Goal: Navigation & Orientation: Find specific page/section

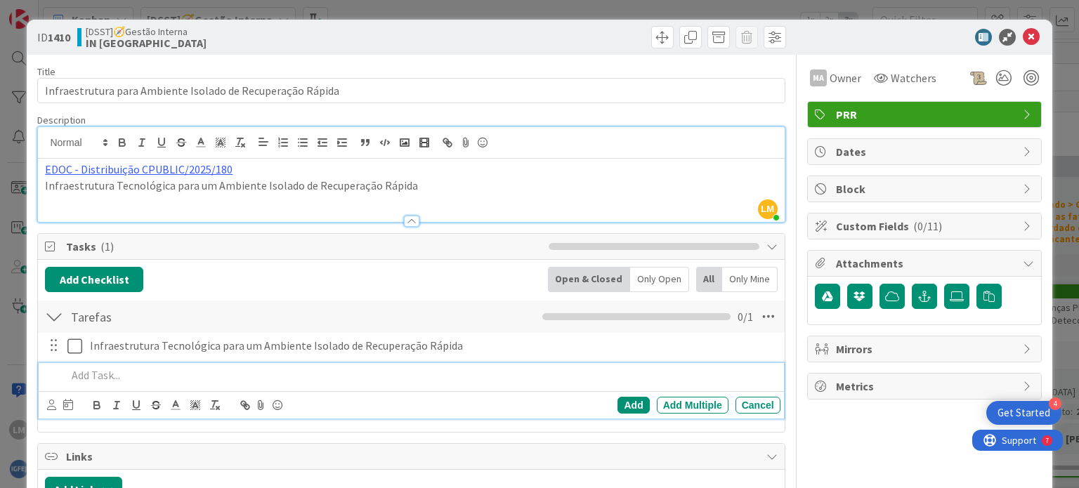
scroll to position [773, 0]
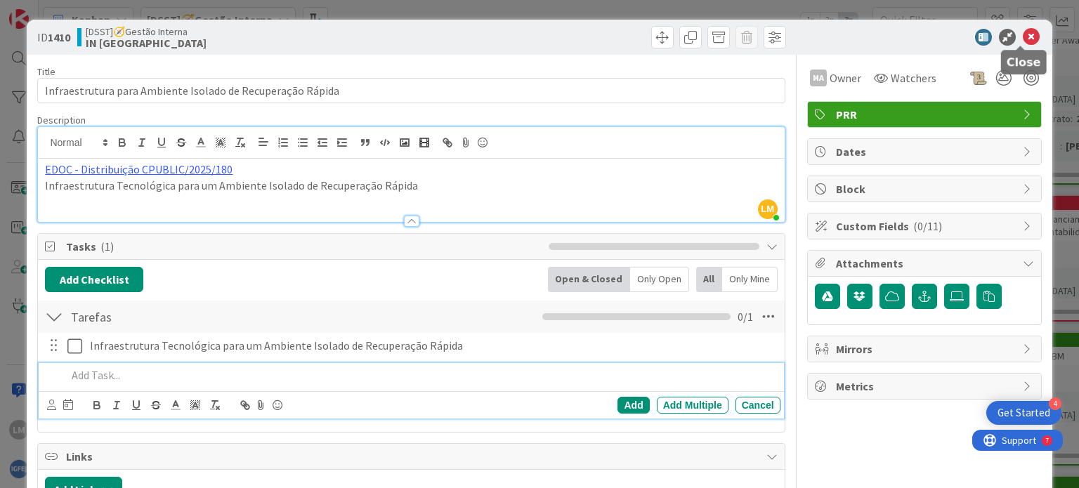
click at [1023, 34] on icon at bounding box center [1031, 37] width 17 height 17
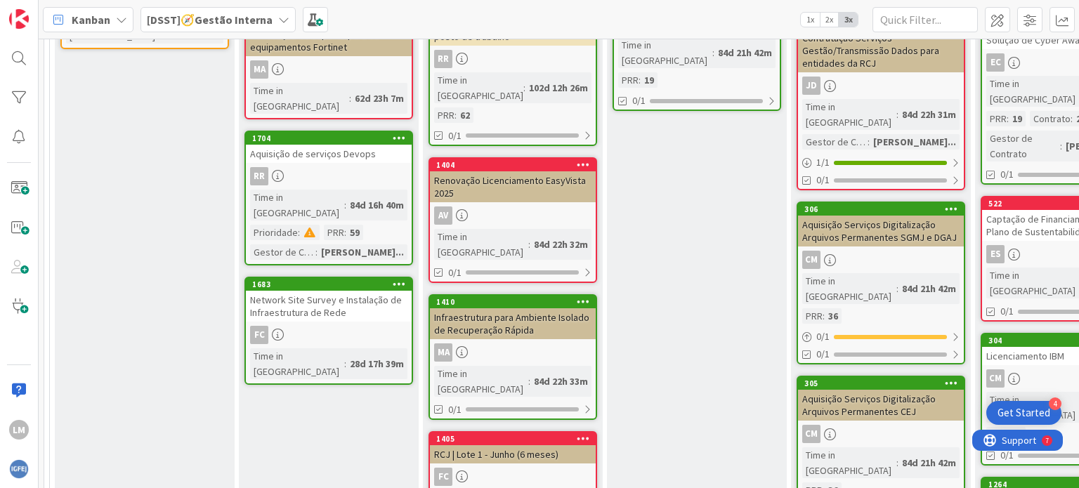
click at [308, 342] on div "Informação de Necessidade (IN) ➡️ contratacaopublica.justica.local/NecessidadeA…" at bounding box center [329, 359] width 180 height 1911
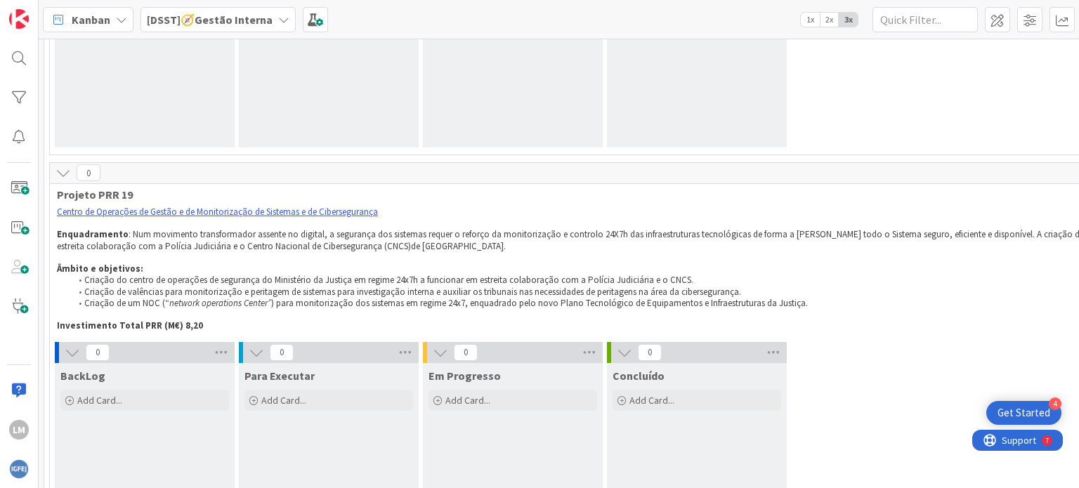
scroll to position [4256, 0]
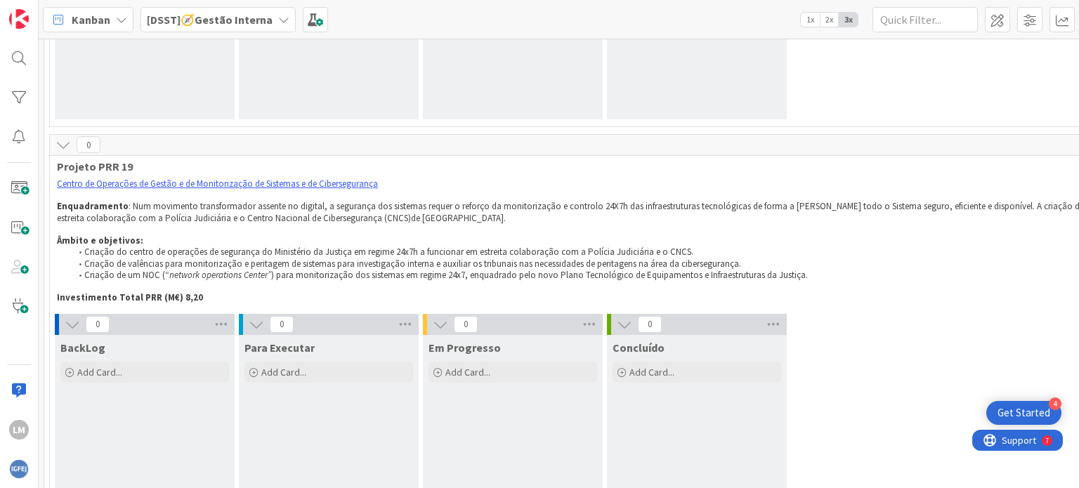
click at [1072, 477] on div "201 Gestão Interna DSST 112 Acompanhamento de Procedimentos / Contratos Procedi…" at bounding box center [559, 263] width 1040 height 449
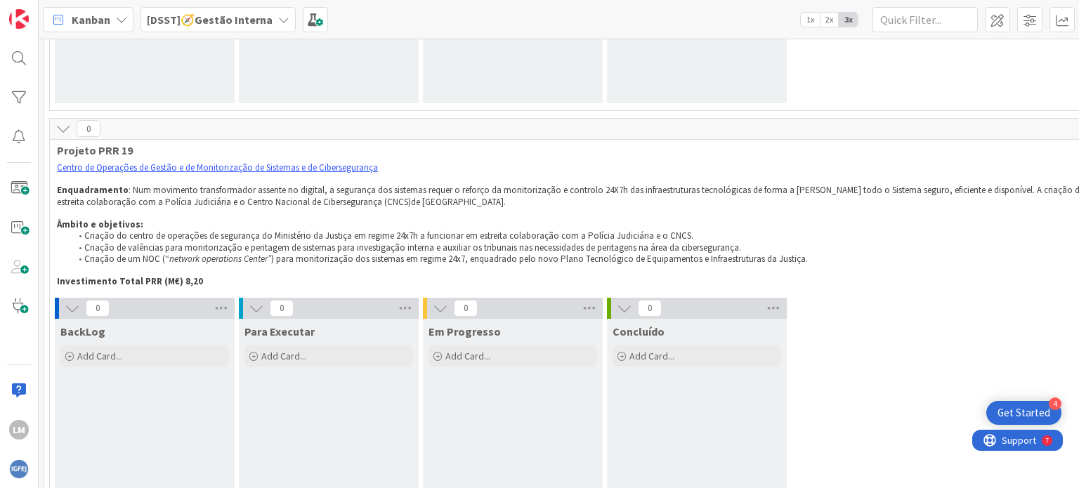
click at [1072, 477] on div "201 Gestão Interna DSST 112 Acompanhamento de Procedimentos / Contratos Procedi…" at bounding box center [559, 263] width 1040 height 449
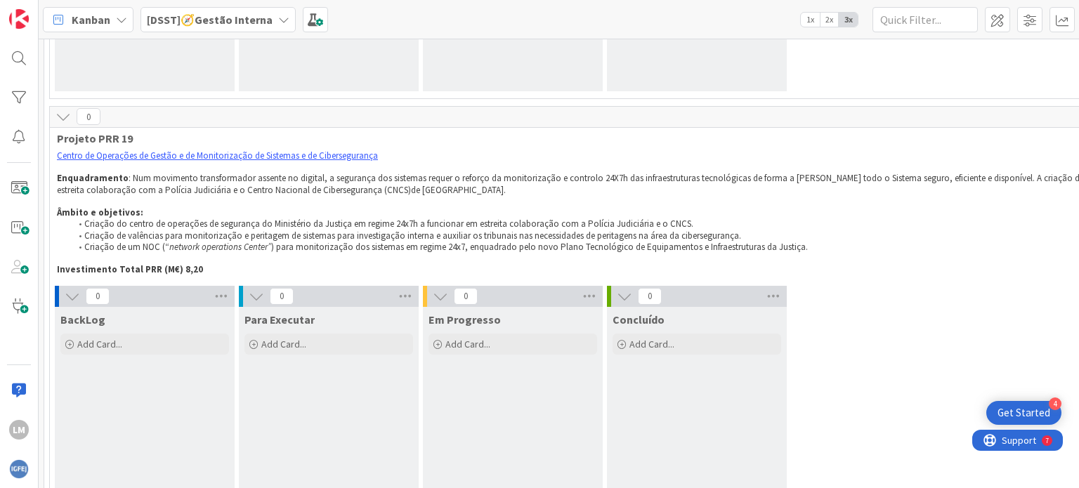
scroll to position [4340, 0]
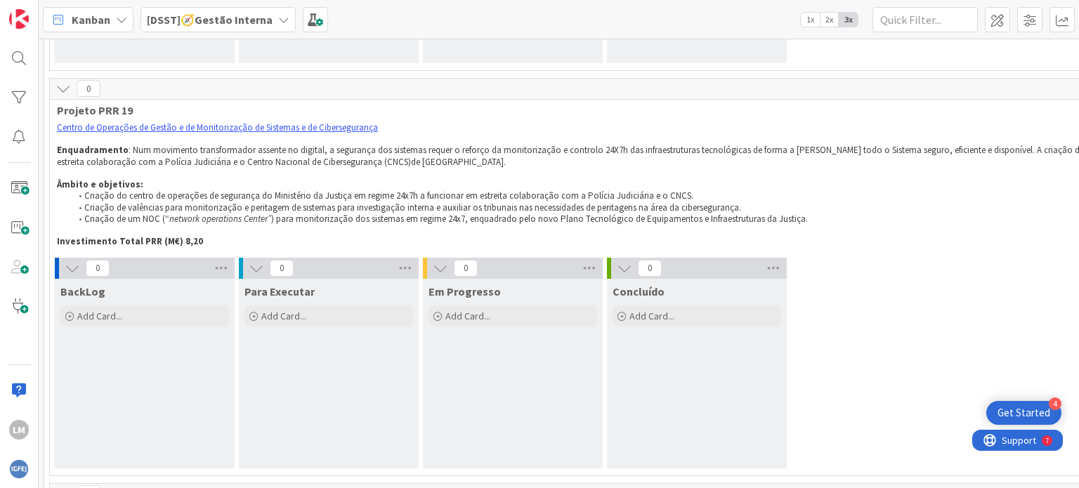
click at [1072, 477] on div "201 Gestão Interna DSST 112 Acompanhamento de Procedimentos / Contratos Procedi…" at bounding box center [559, 263] width 1040 height 449
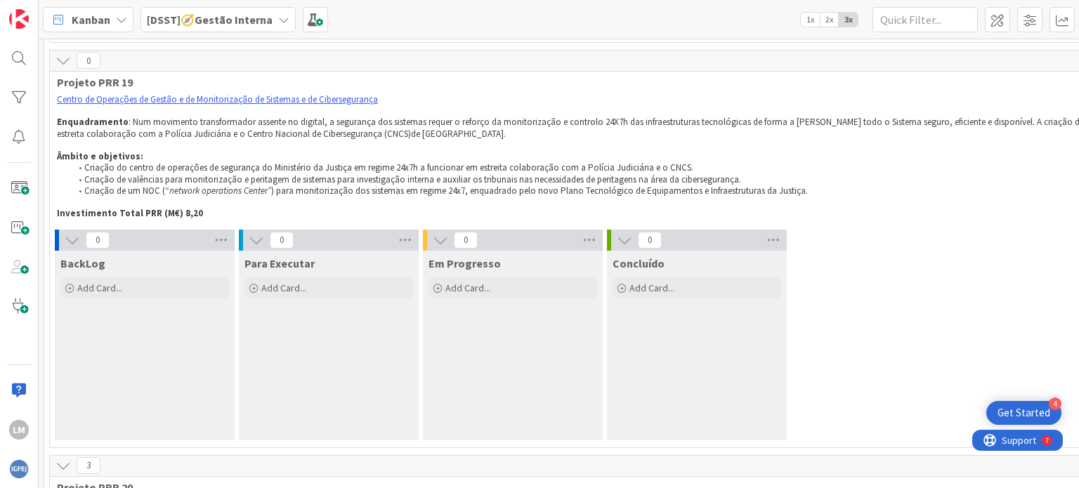
click at [1072, 477] on div "201 Gestão Interna DSST 112 Acompanhamento de Procedimentos / Contratos Procedi…" at bounding box center [559, 263] width 1040 height 449
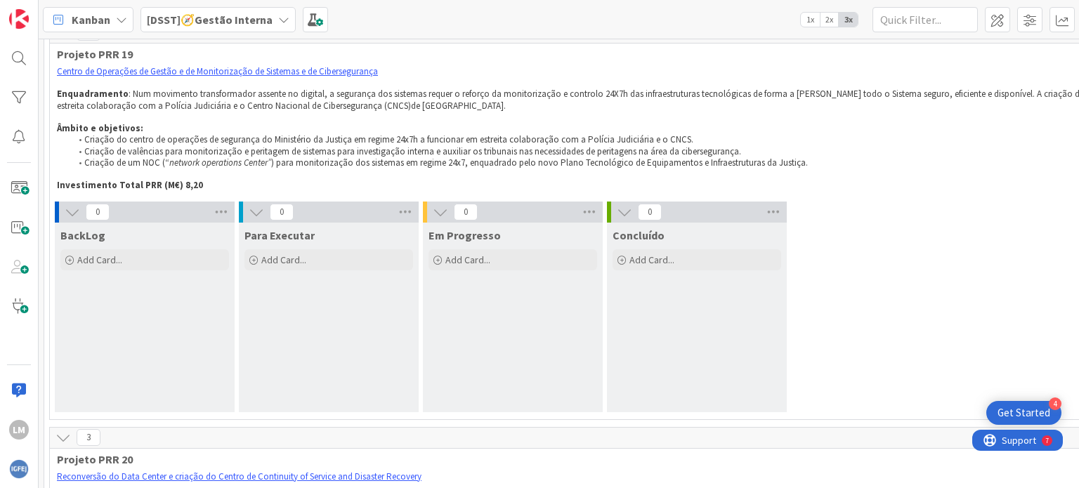
click at [1072, 477] on div "201 Gestão Interna DSST 112 Acompanhamento de Procedimentos / Contratos Procedi…" at bounding box center [559, 263] width 1040 height 449
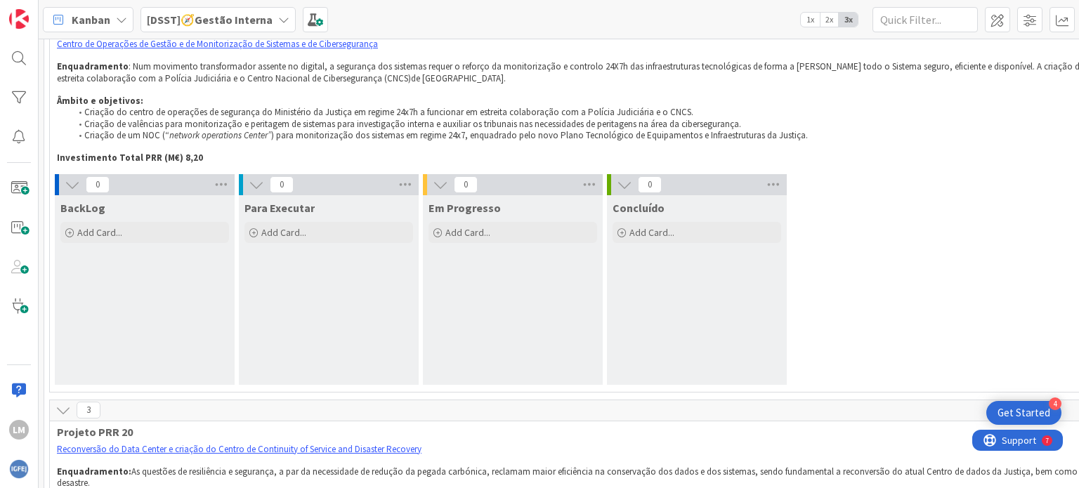
click at [1072, 477] on div "201 Gestão Interna DSST 112 Acompanhamento de Procedimentos / Contratos Procedi…" at bounding box center [559, 263] width 1040 height 449
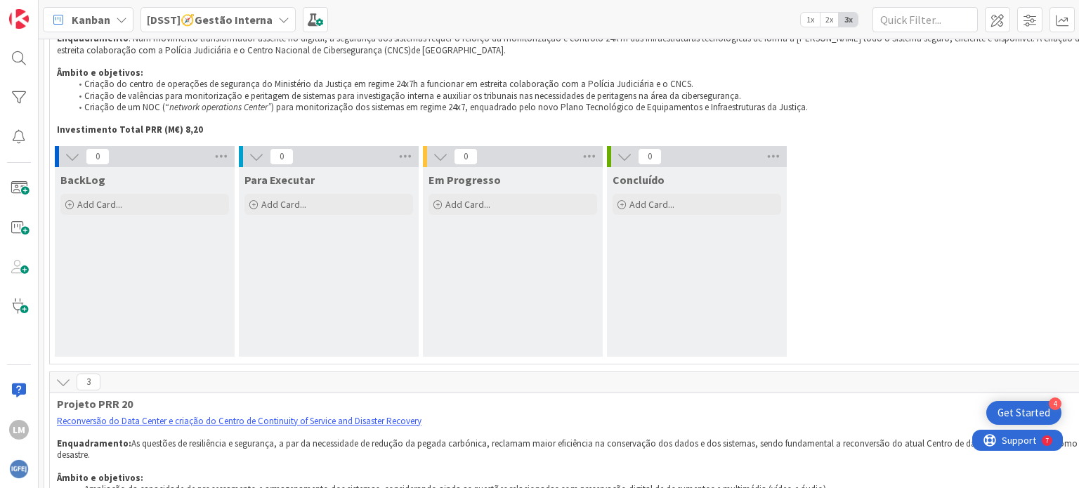
click at [1072, 477] on div "201 Gestão Interna DSST 112 Acompanhamento de Procedimentos / Contratos Procedi…" at bounding box center [559, 263] width 1040 height 449
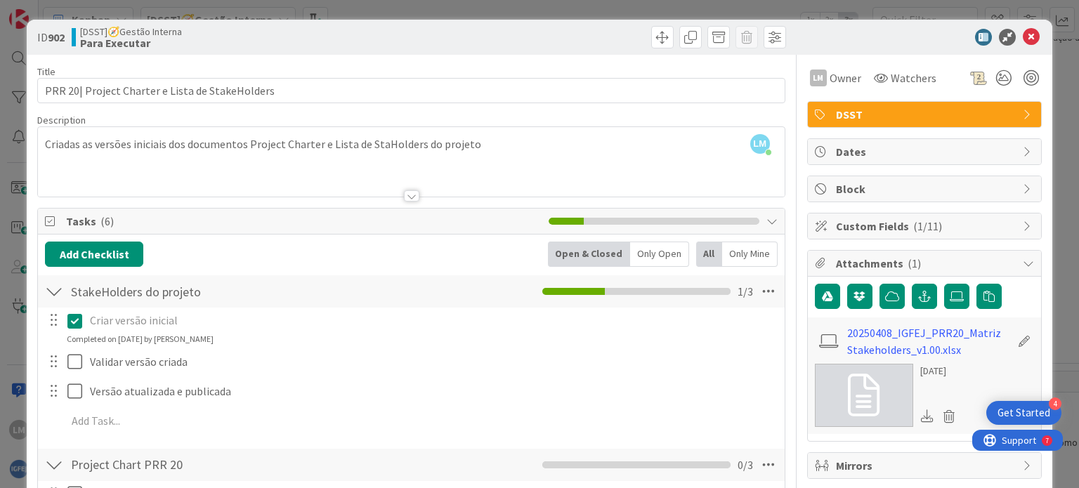
click at [393, 33] on div "[DSST]🧭Gestão Interna Para Executar" at bounding box center [240, 37] width 336 height 22
click at [1025, 33] on icon at bounding box center [1031, 37] width 17 height 17
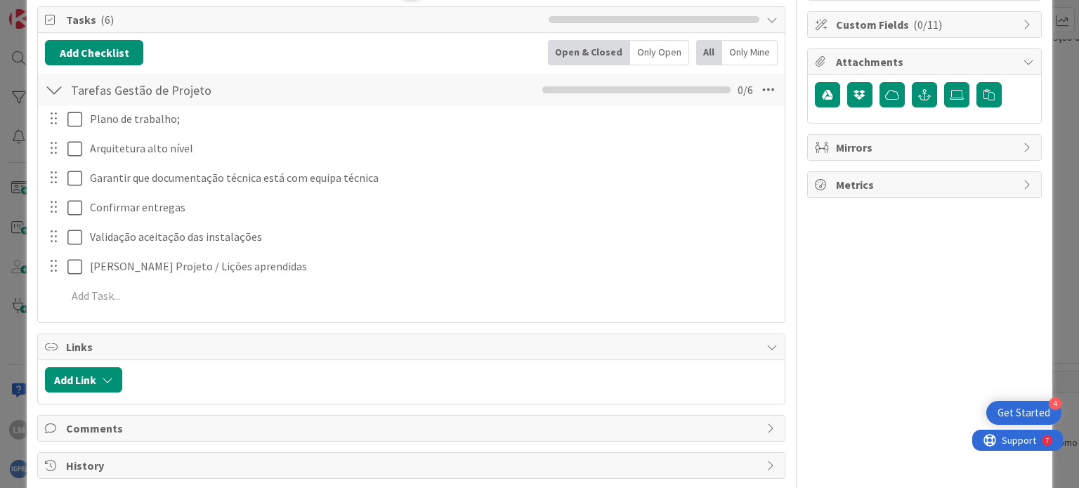
scroll to position [211, 0]
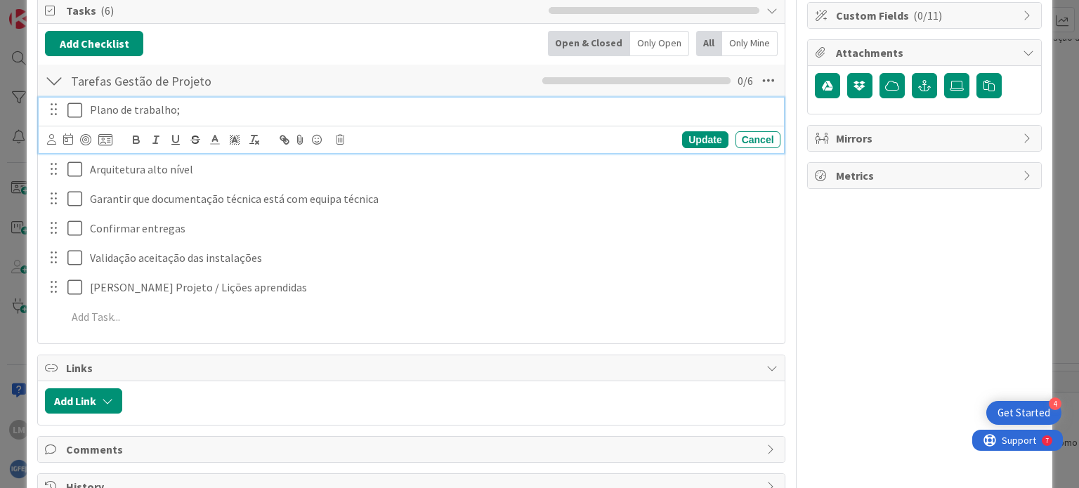
click at [77, 109] on icon at bounding box center [77, 110] width 21 height 17
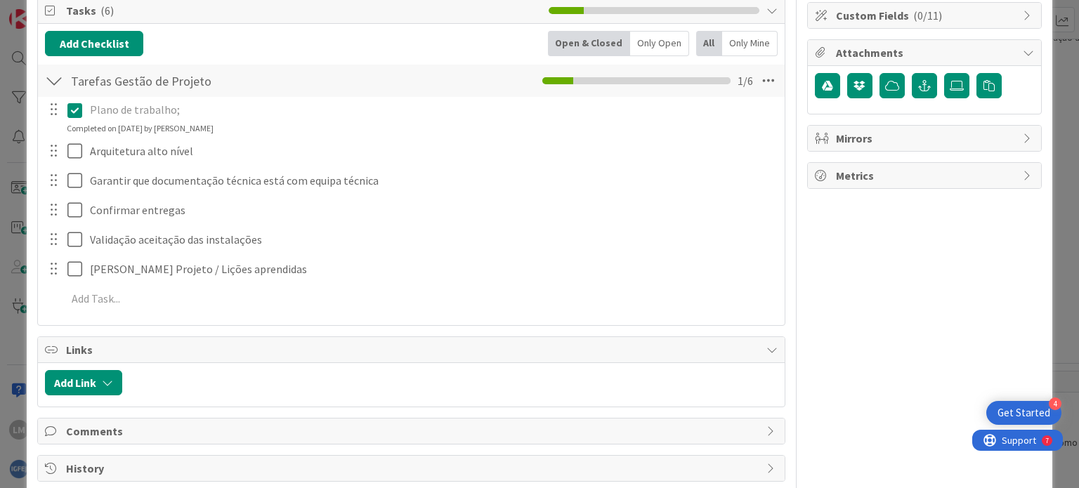
click at [1023, 48] on icon at bounding box center [1028, 52] width 11 height 11
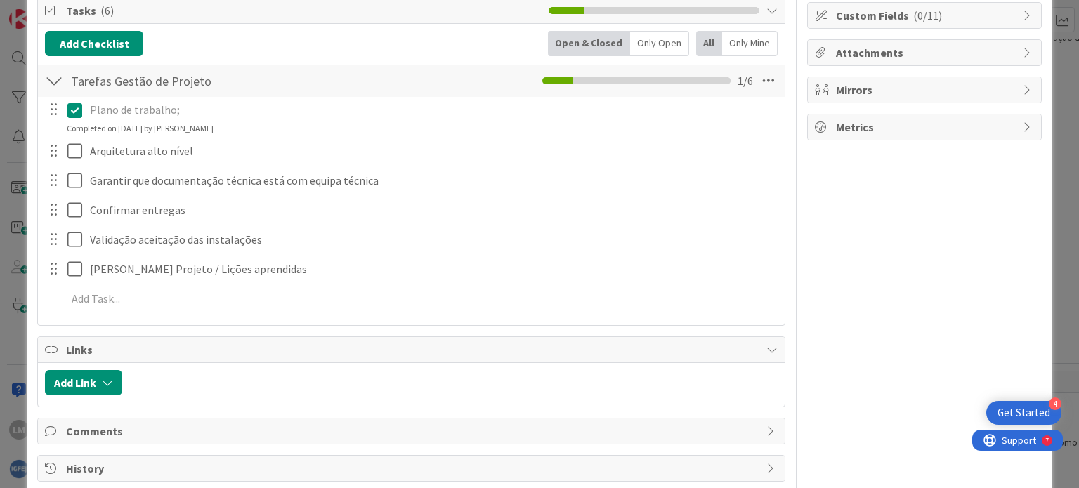
click at [1023, 48] on icon at bounding box center [1028, 52] width 11 height 11
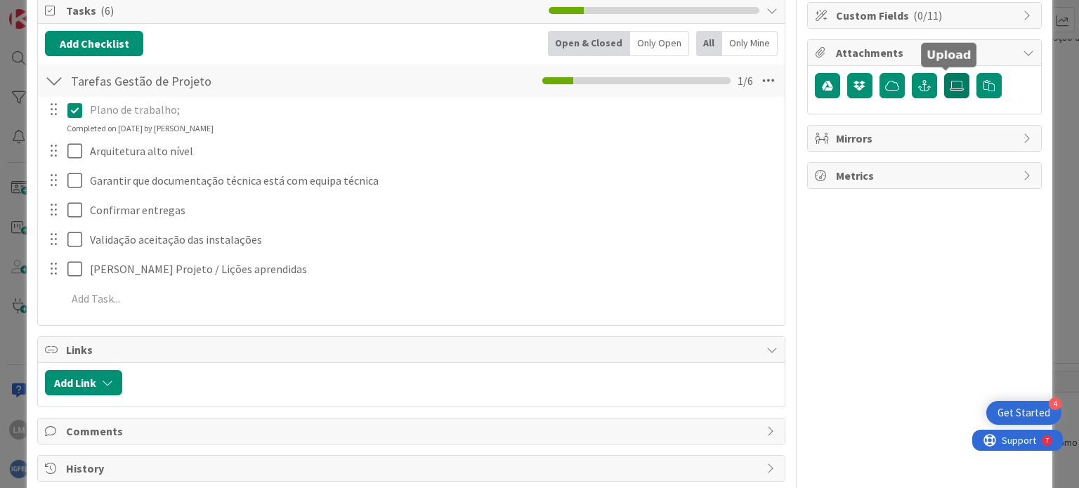
click at [950, 86] on icon at bounding box center [957, 85] width 14 height 11
click at [944, 73] on input "file" at bounding box center [944, 73] width 0 height 0
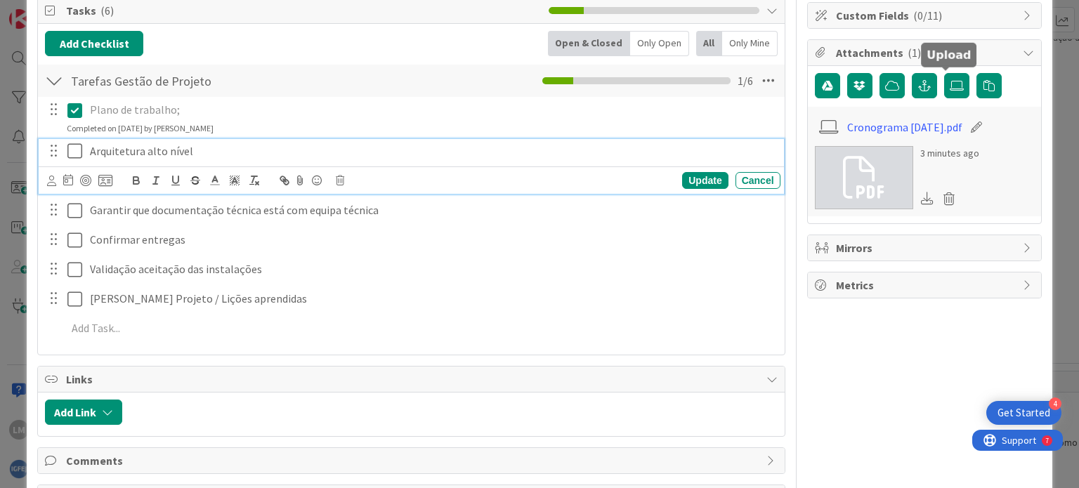
click at [77, 144] on icon at bounding box center [77, 151] width 21 height 17
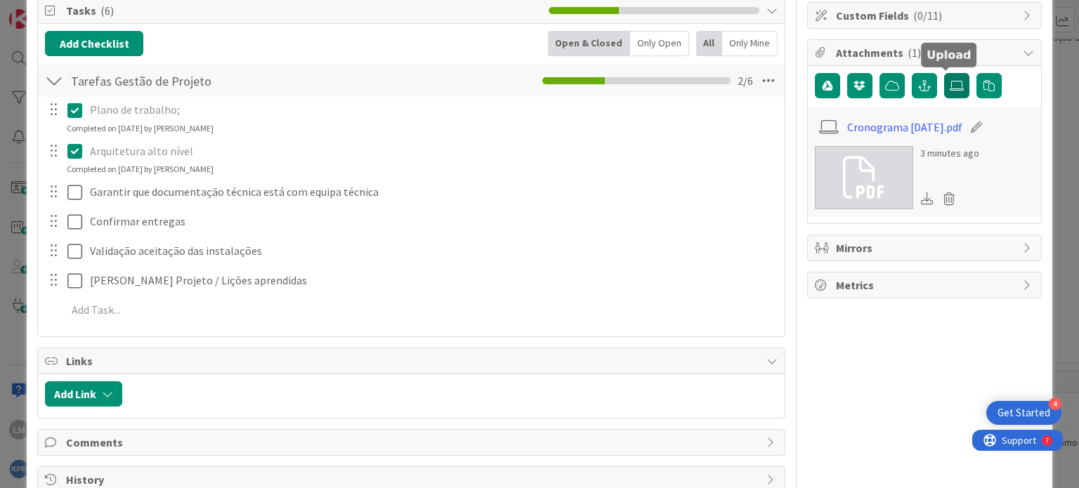
click at [950, 80] on icon at bounding box center [957, 85] width 14 height 11
click at [944, 73] on input "file" at bounding box center [944, 73] width 0 height 0
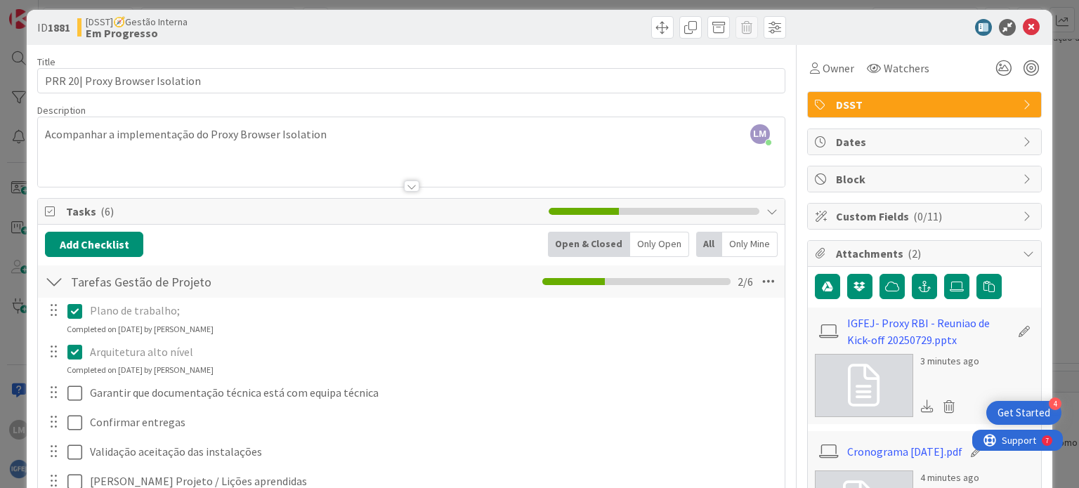
scroll to position [0, 0]
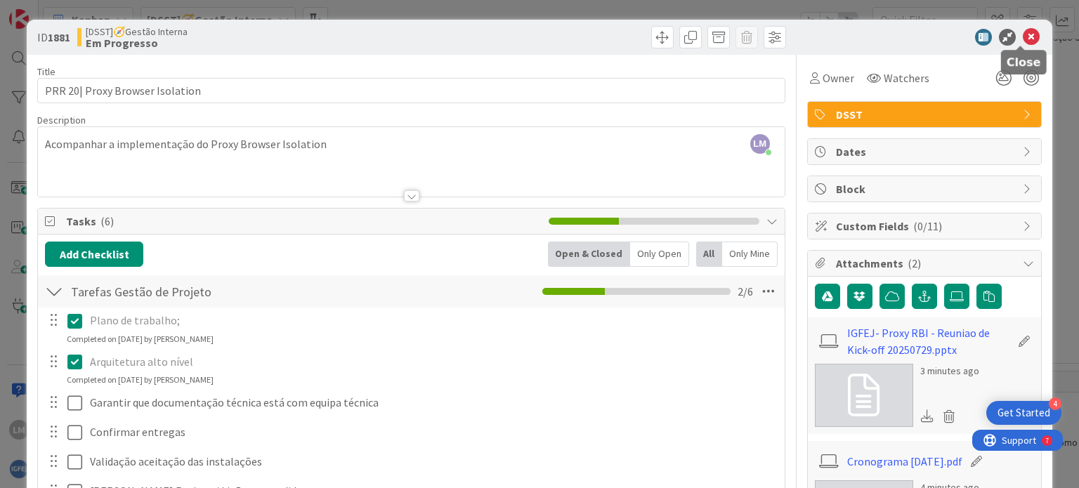
click at [1024, 31] on icon at bounding box center [1031, 37] width 17 height 17
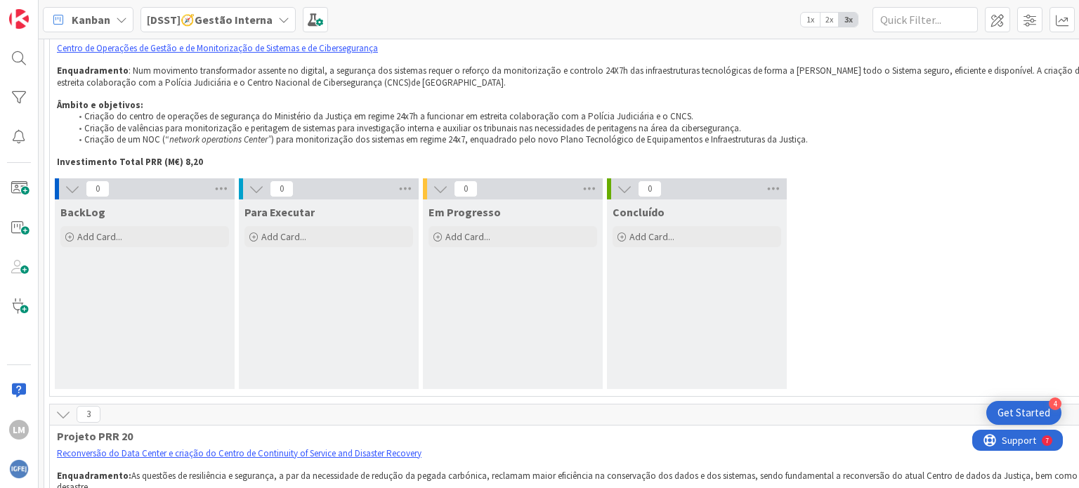
scroll to position [4453, 0]
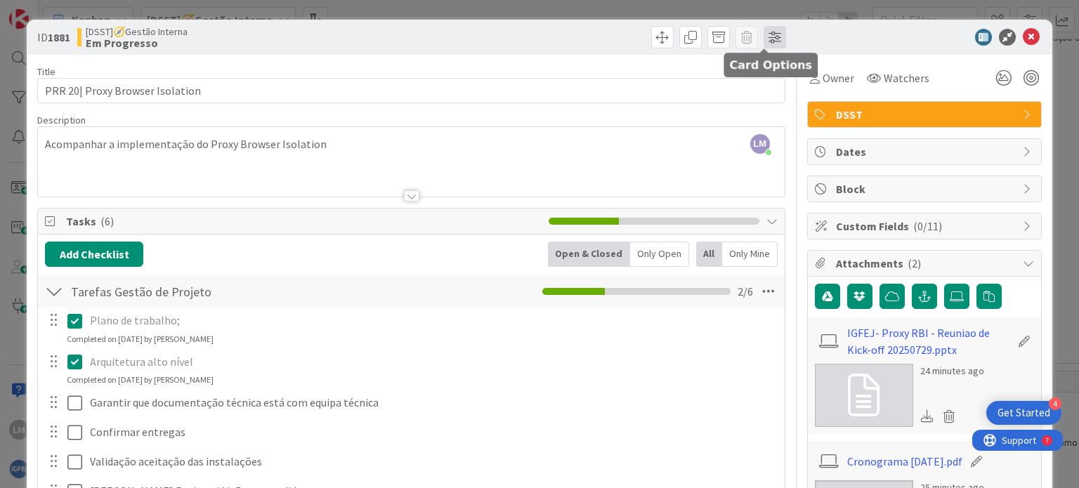
click at [769, 34] on span at bounding box center [774, 37] width 22 height 22
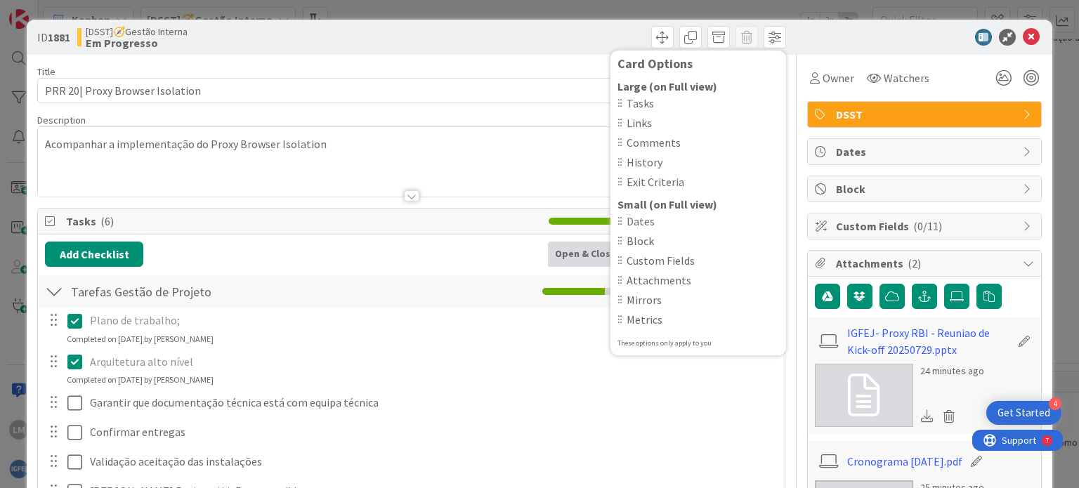
click at [532, 48] on div "Card Options Large (on Full view) Tasks Links Comments History Exit Criteria Sm…" at bounding box center [600, 37] width 371 height 22
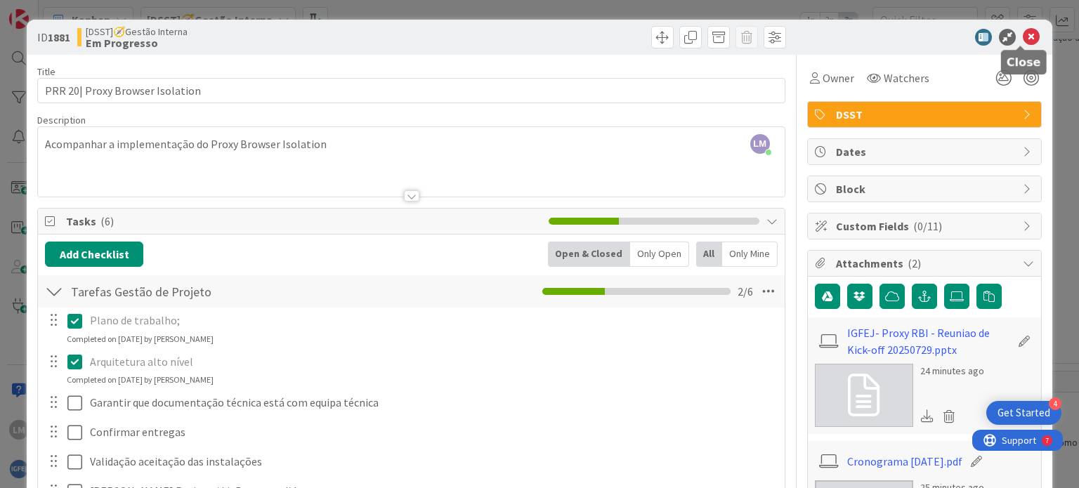
click at [1023, 32] on icon at bounding box center [1031, 37] width 17 height 17
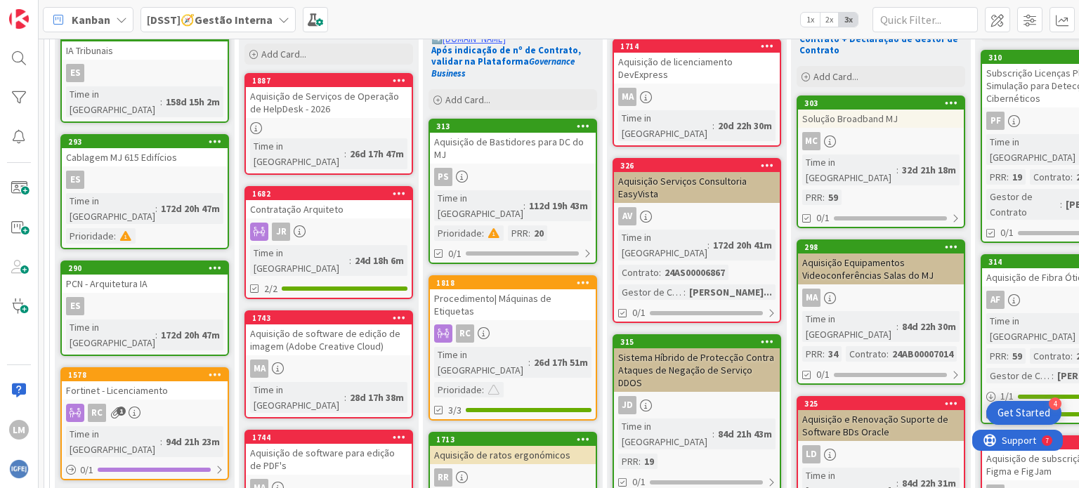
scroll to position [211, 0]
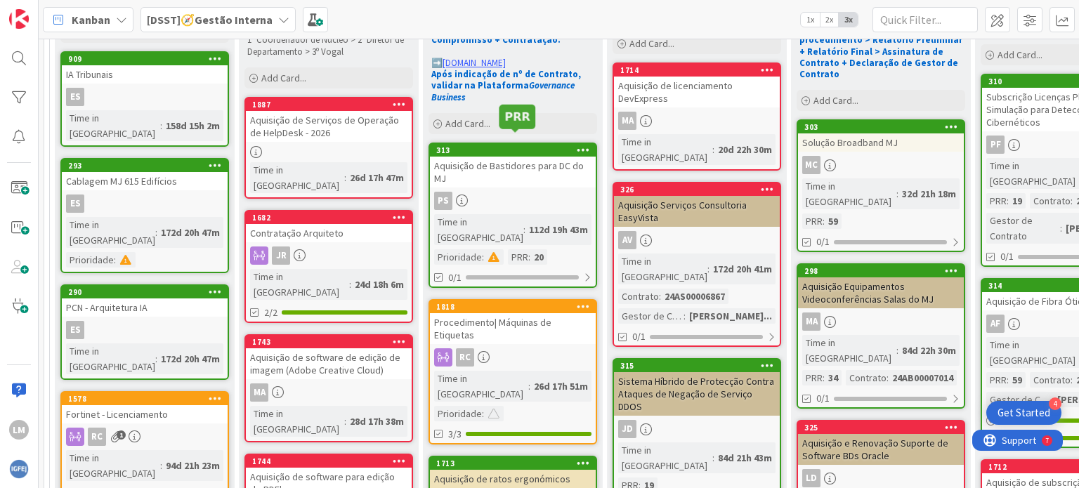
click at [485, 145] on div "313" at bounding box center [515, 150] width 159 height 10
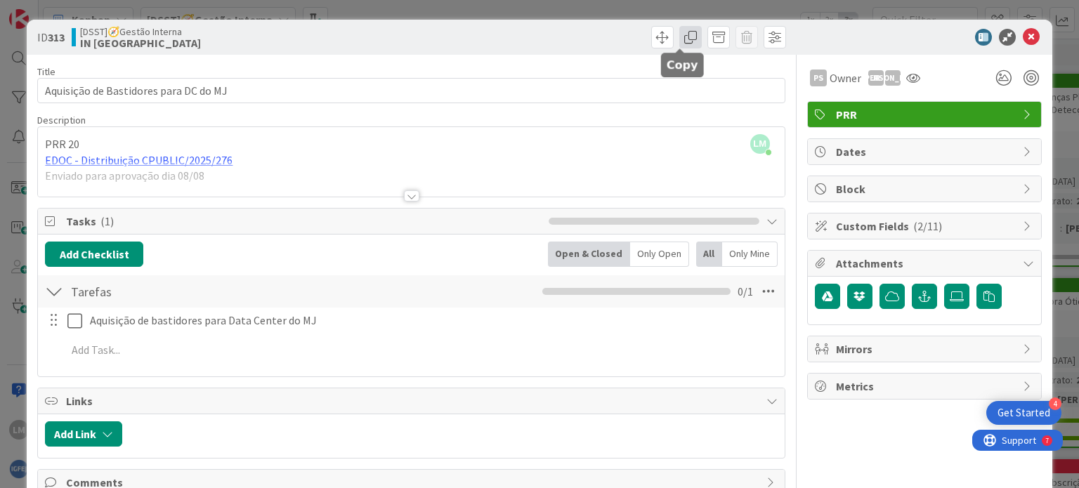
click at [682, 34] on span at bounding box center [690, 37] width 22 height 22
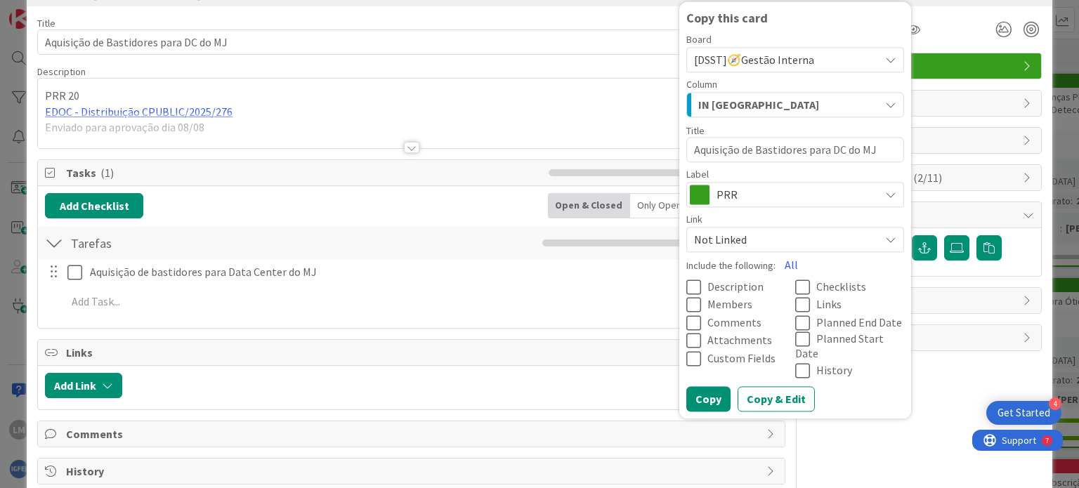
scroll to position [70, 0]
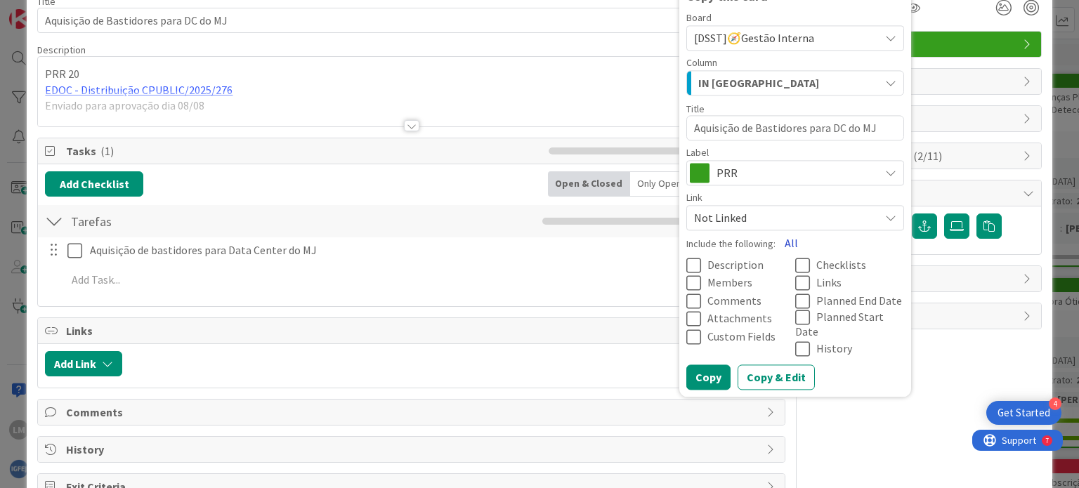
click at [778, 244] on button "All" at bounding box center [791, 242] width 32 height 25
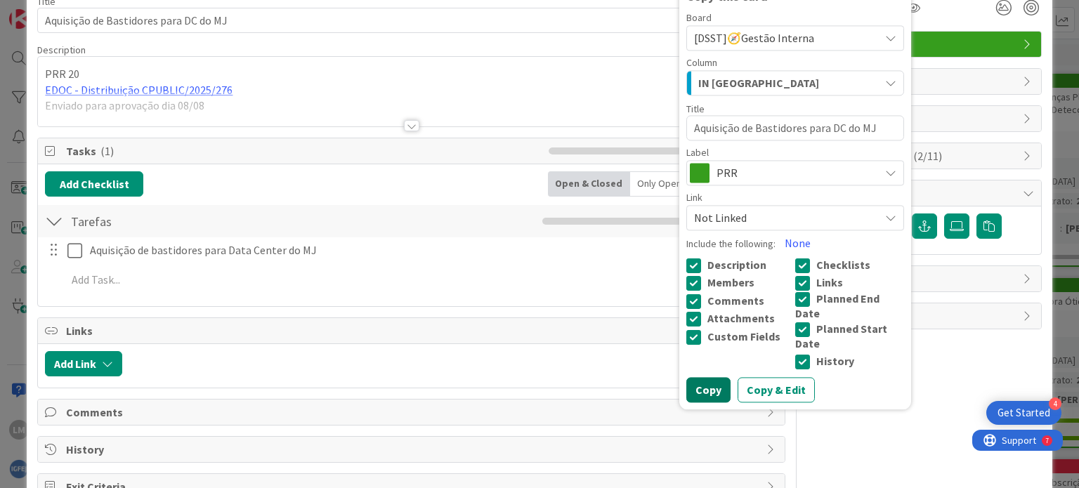
click at [699, 379] on button "Copy" at bounding box center [708, 389] width 44 height 25
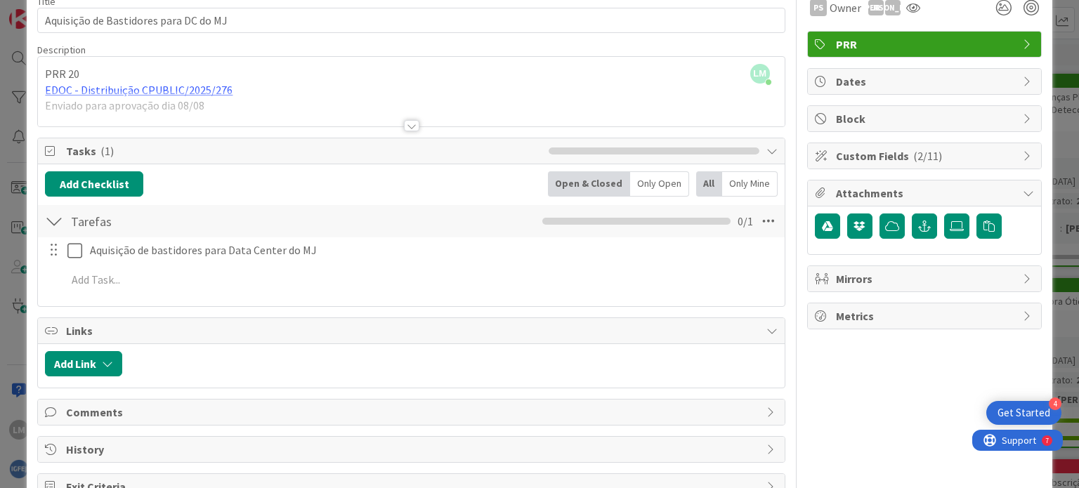
type textarea "x"
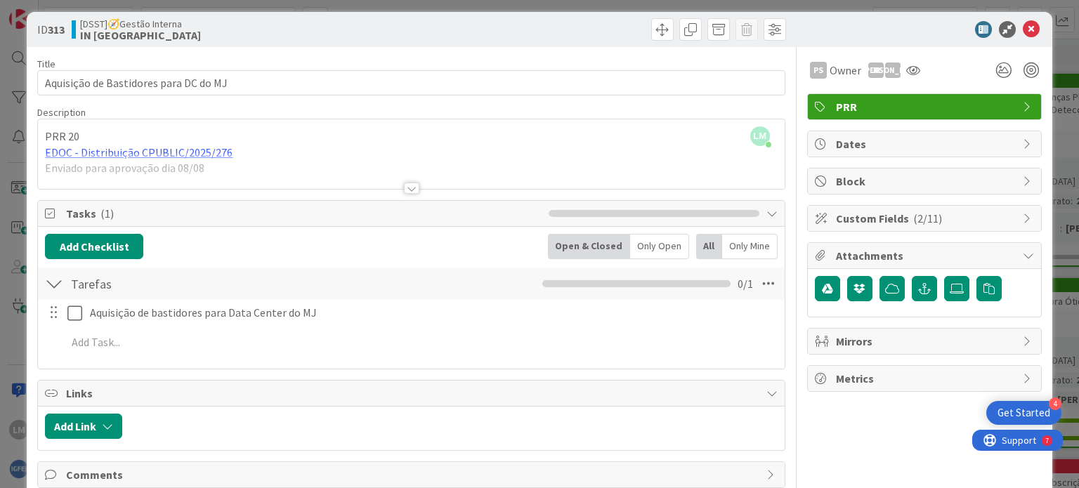
scroll to position [0, 0]
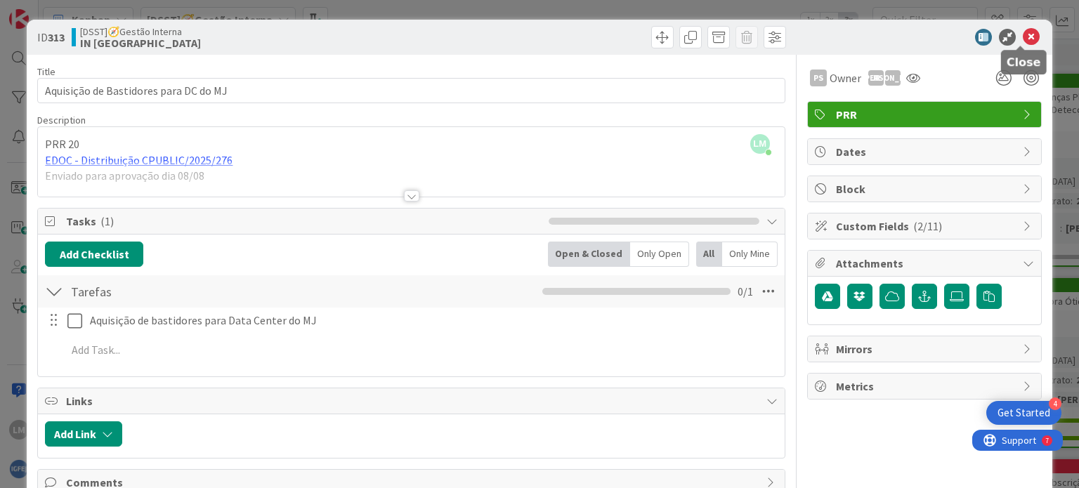
drag, startPoint x: 1020, startPoint y: 36, endPoint x: 694, endPoint y: 99, distance: 332.0
click at [1023, 35] on icon at bounding box center [1031, 37] width 17 height 17
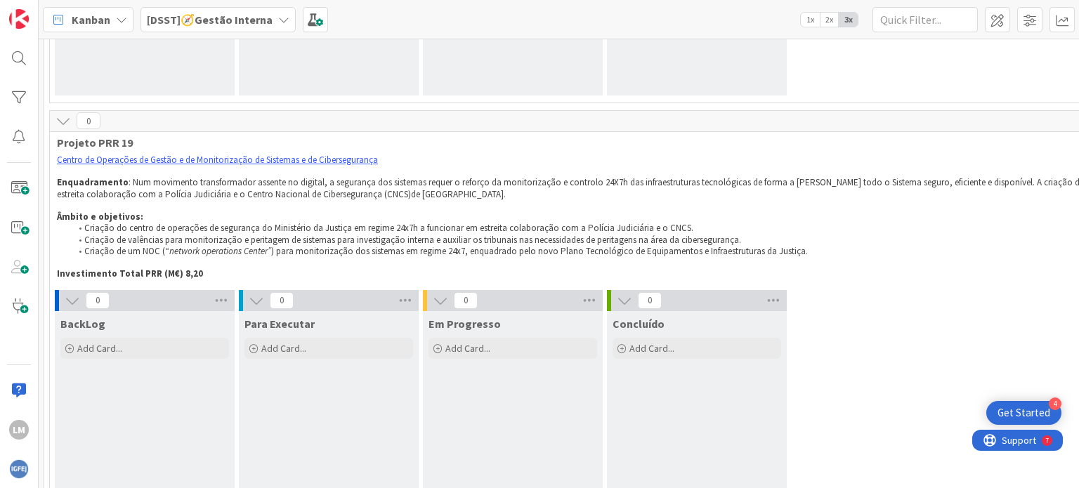
scroll to position [4284, 0]
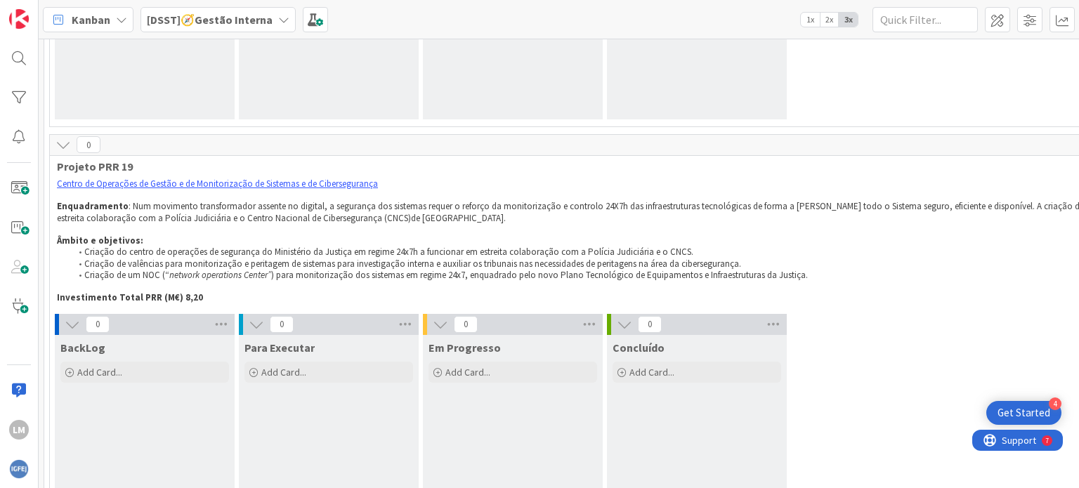
drag, startPoint x: 371, startPoint y: 251, endPoint x: 353, endPoint y: 247, distance: 18.9
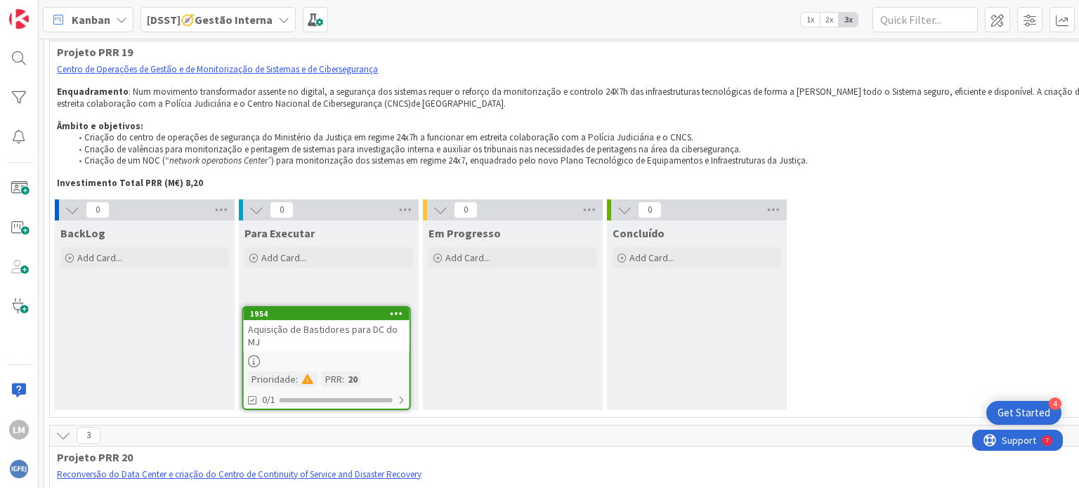
scroll to position [4407, 0]
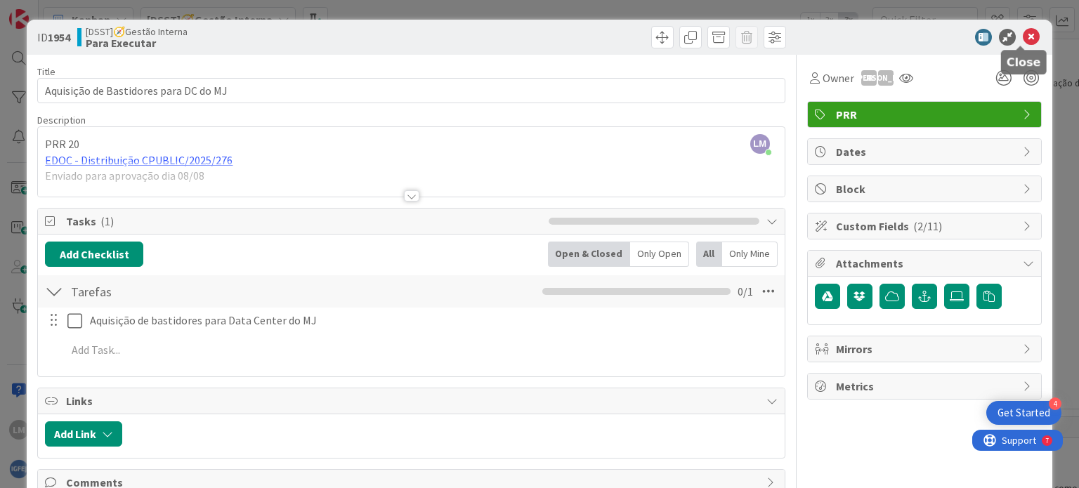
click at [1024, 34] on icon at bounding box center [1031, 37] width 17 height 17
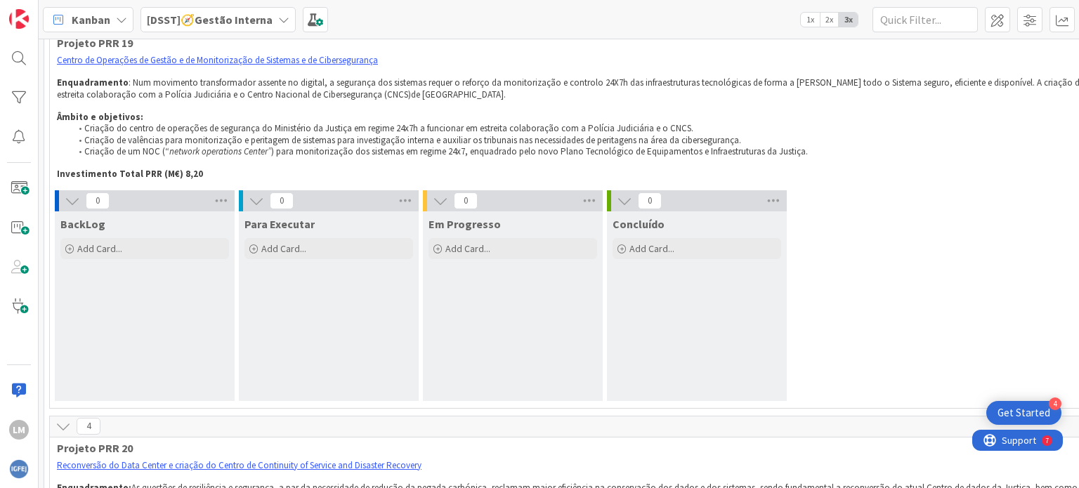
scroll to position [4407, 0]
drag, startPoint x: 511, startPoint y: 177, endPoint x: 492, endPoint y: 176, distance: 19.0
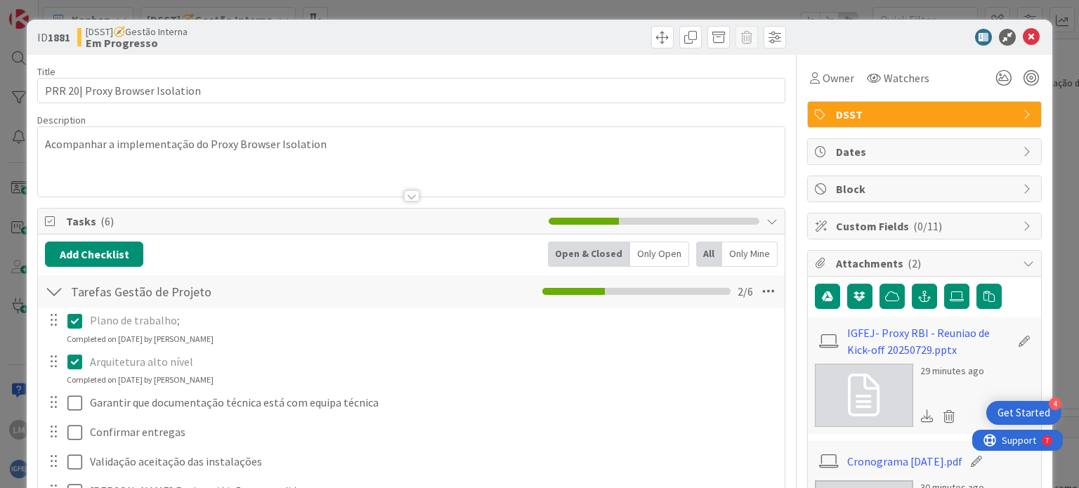
click at [1023, 117] on icon at bounding box center [1028, 114] width 11 height 11
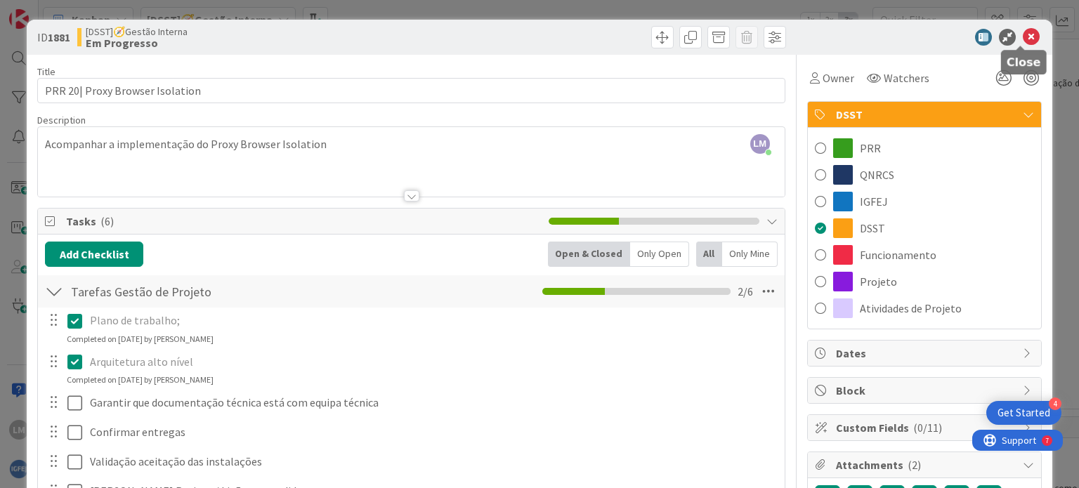
click at [1023, 37] on icon at bounding box center [1031, 37] width 17 height 17
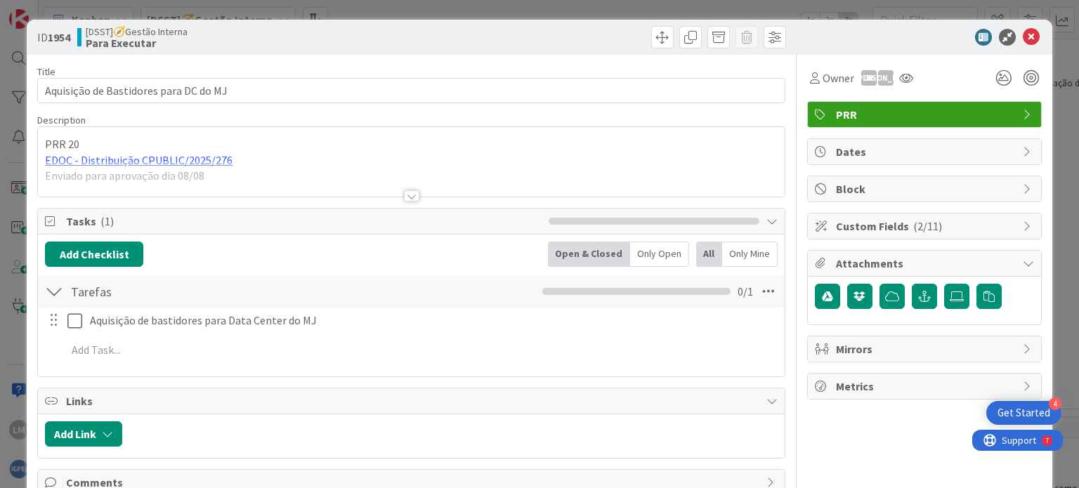
click at [1023, 115] on icon at bounding box center [1028, 114] width 11 height 11
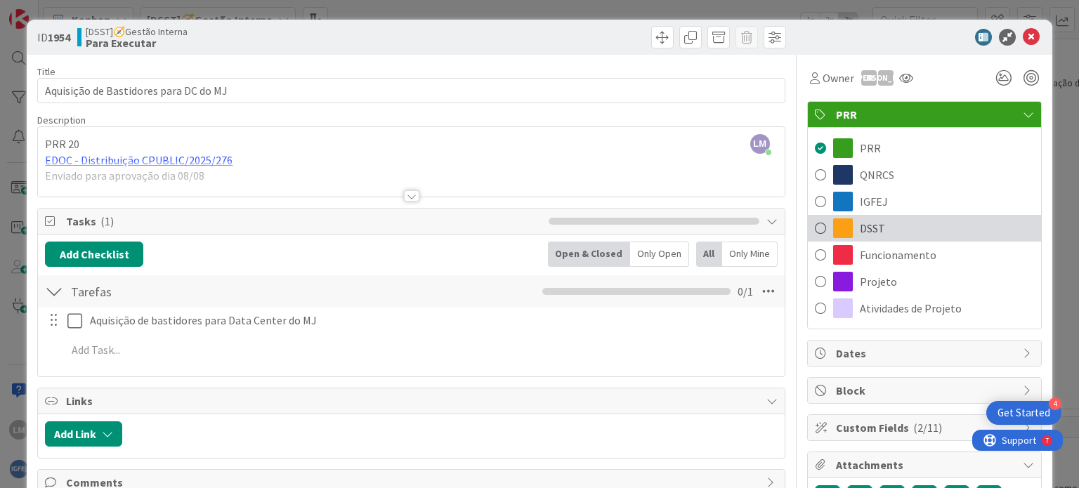
click at [815, 229] on span at bounding box center [820, 228] width 11 height 21
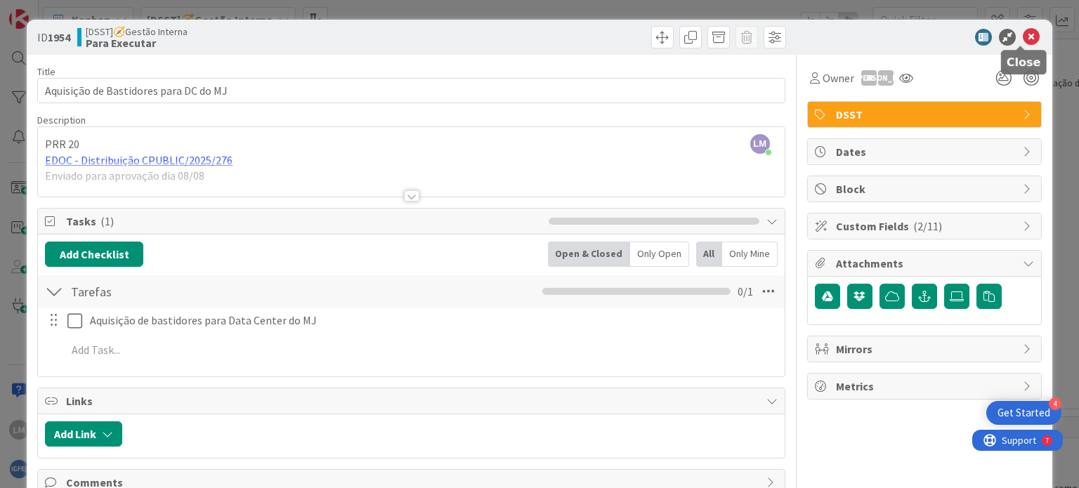
click at [1023, 32] on icon at bounding box center [1031, 37] width 17 height 17
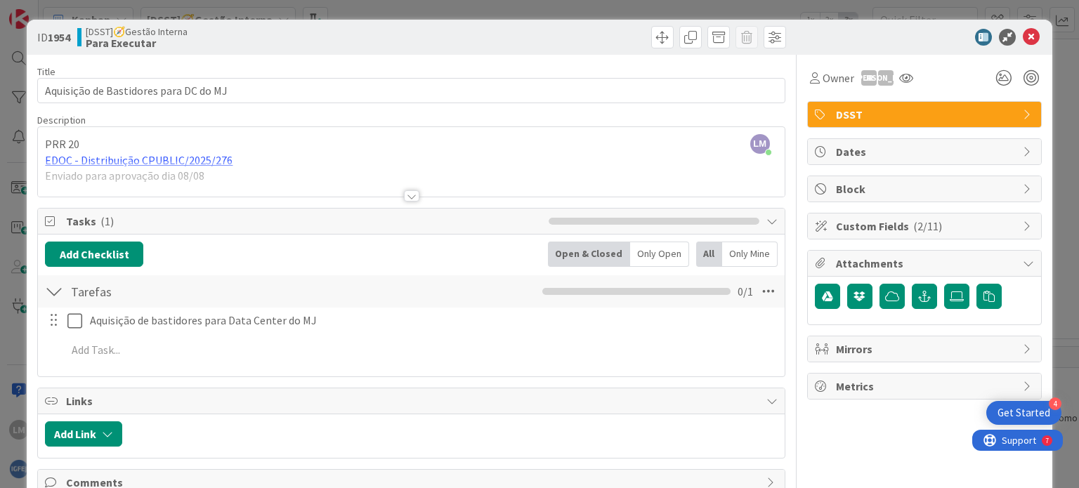
click at [404, 196] on div at bounding box center [411, 195] width 15 height 11
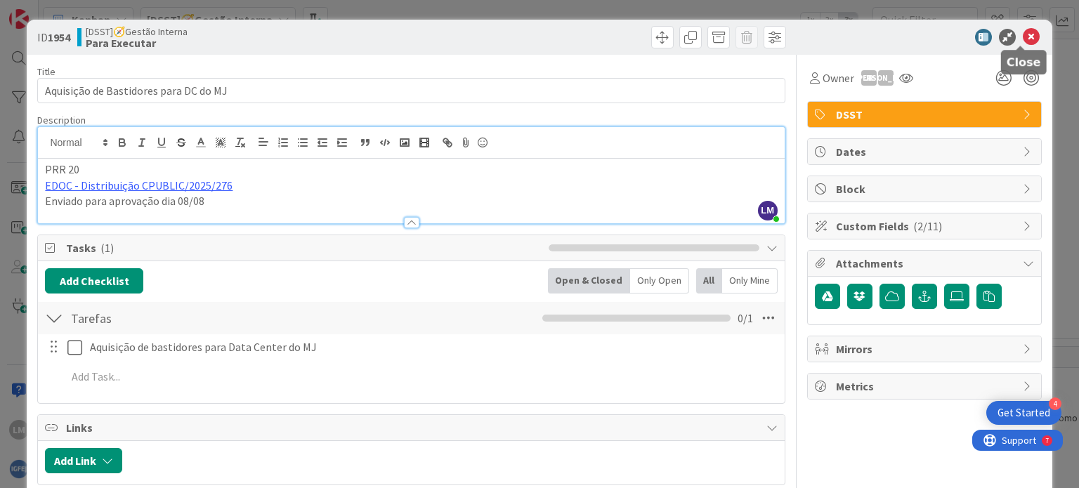
click at [1023, 36] on icon at bounding box center [1031, 37] width 17 height 17
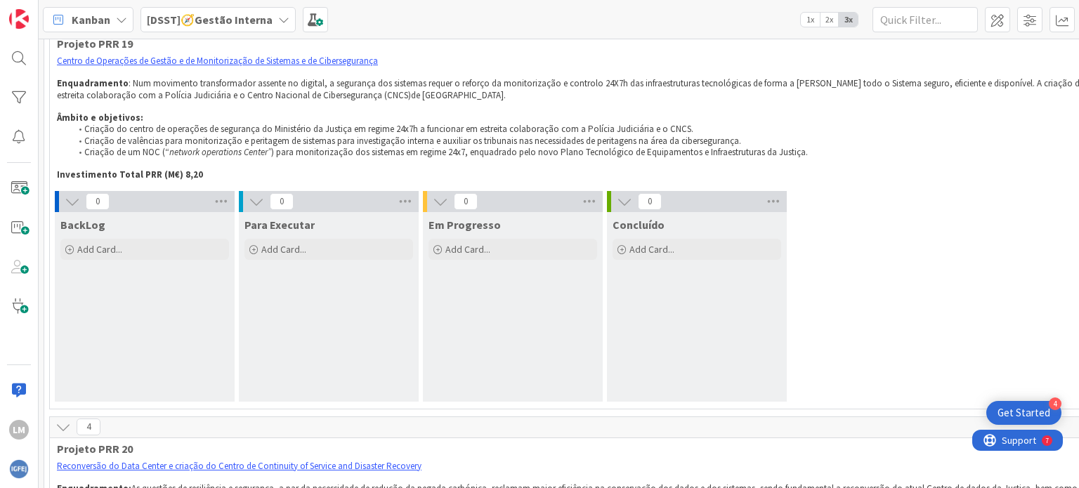
scroll to position [4477, 0]
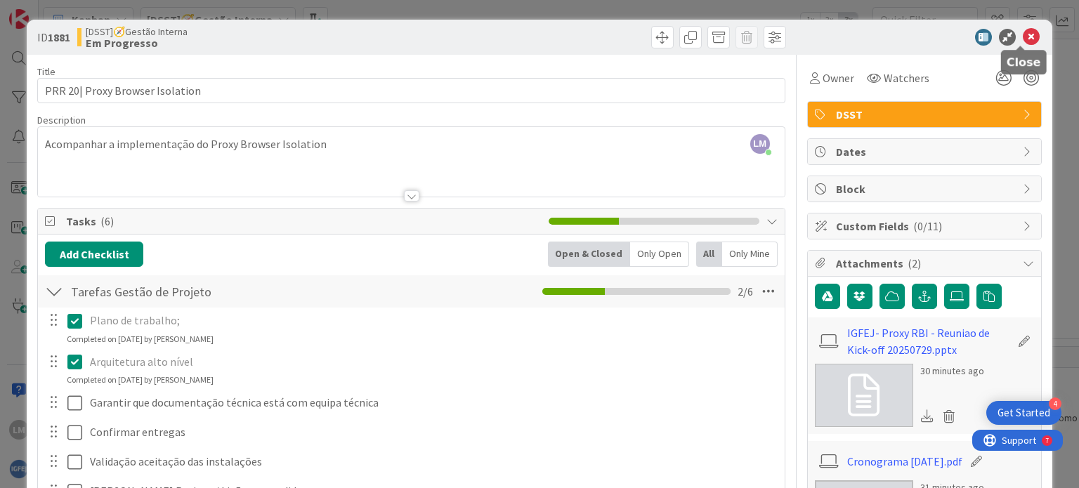
click at [1026, 34] on icon at bounding box center [1031, 37] width 17 height 17
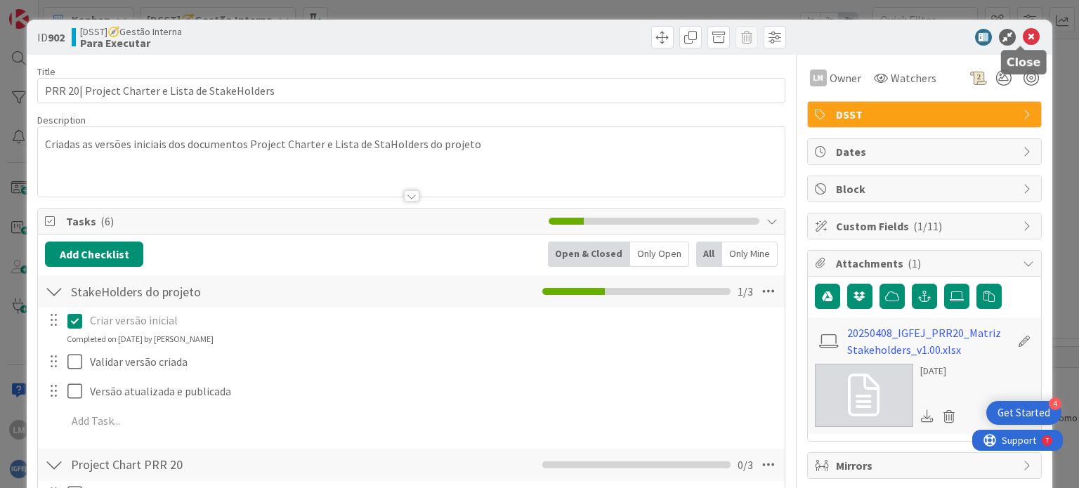
click at [1023, 32] on icon at bounding box center [1031, 37] width 17 height 17
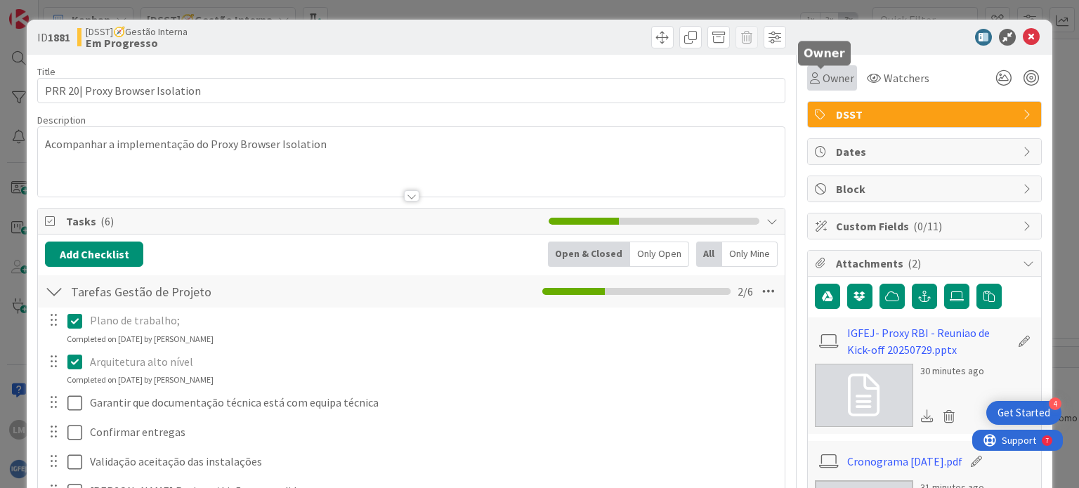
click at [822, 82] on span "Owner" at bounding box center [838, 78] width 32 height 17
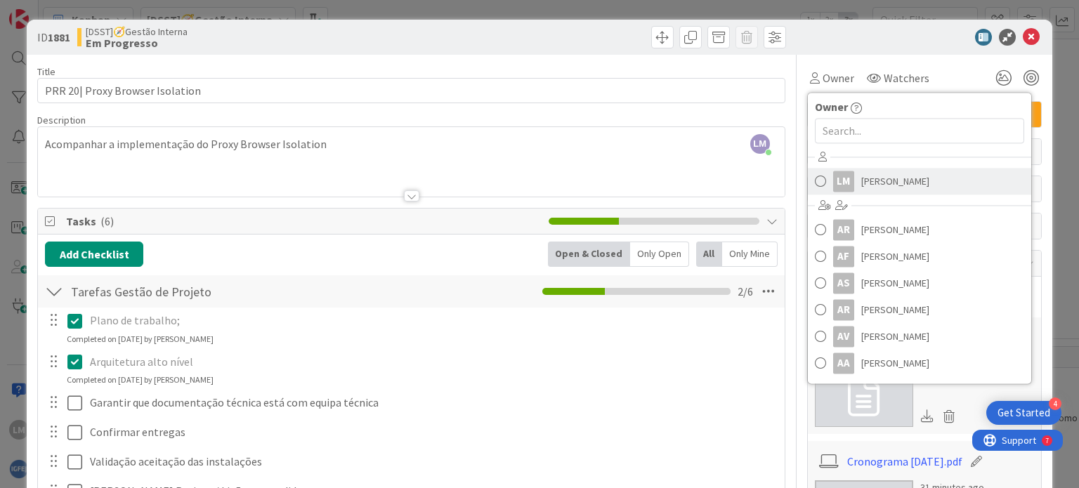
click at [815, 179] on span at bounding box center [820, 181] width 11 height 21
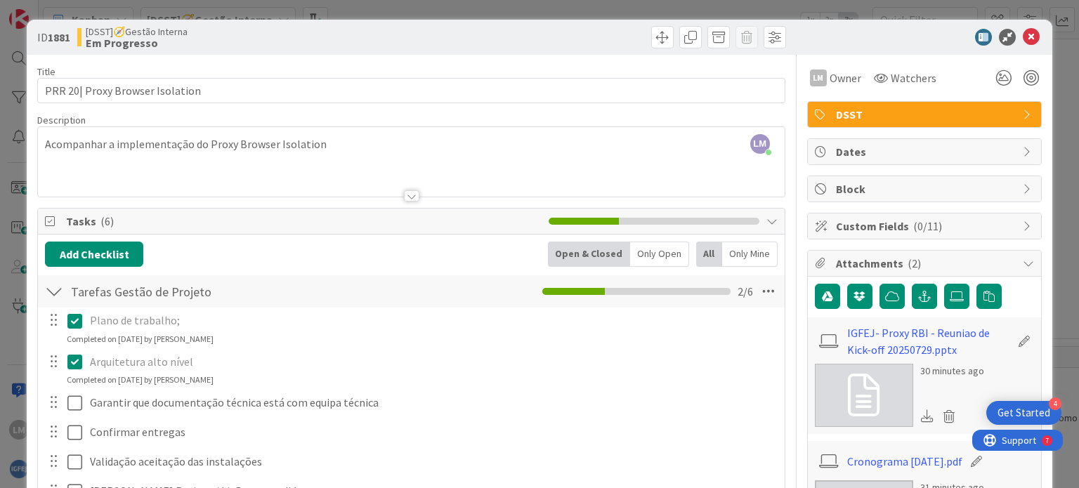
click at [655, 65] on div "Title 32 / 128" at bounding box center [410, 71] width 747 height 13
click at [1023, 31] on icon at bounding box center [1031, 37] width 17 height 17
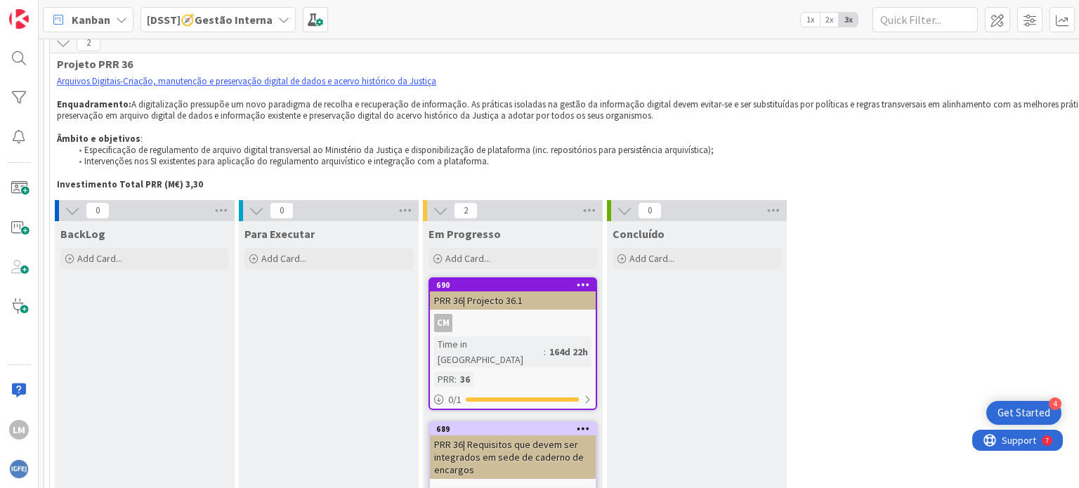
scroll to position [7989, 0]
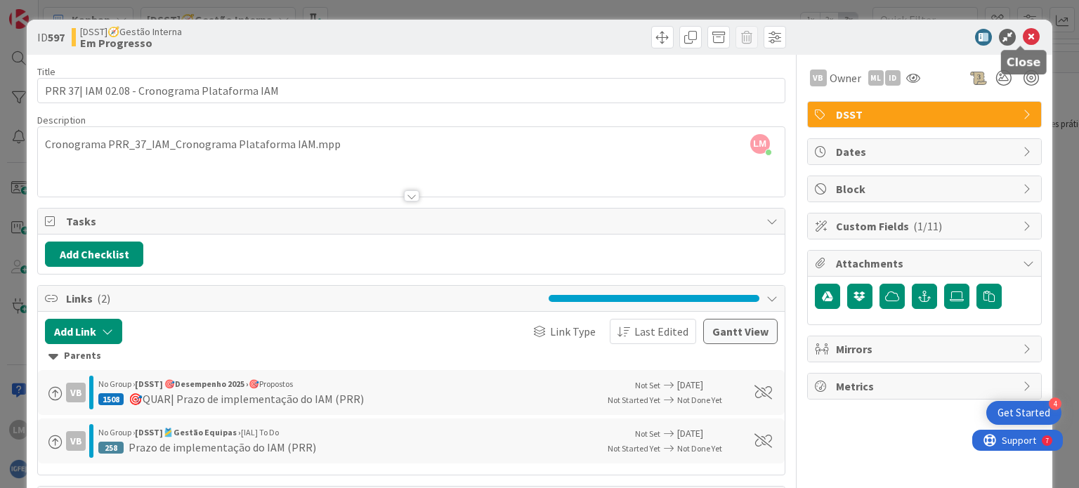
click at [1025, 34] on icon at bounding box center [1031, 37] width 17 height 17
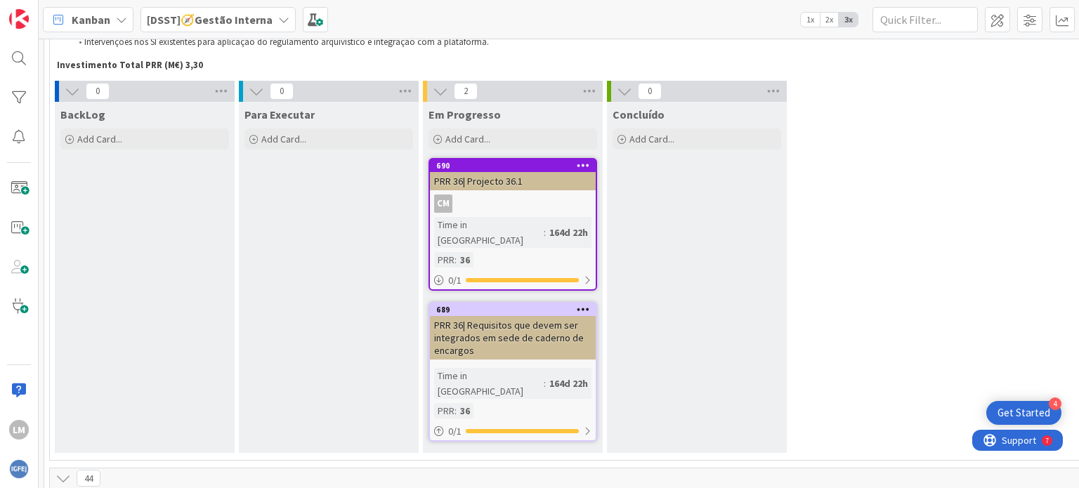
scroll to position [8130, 0]
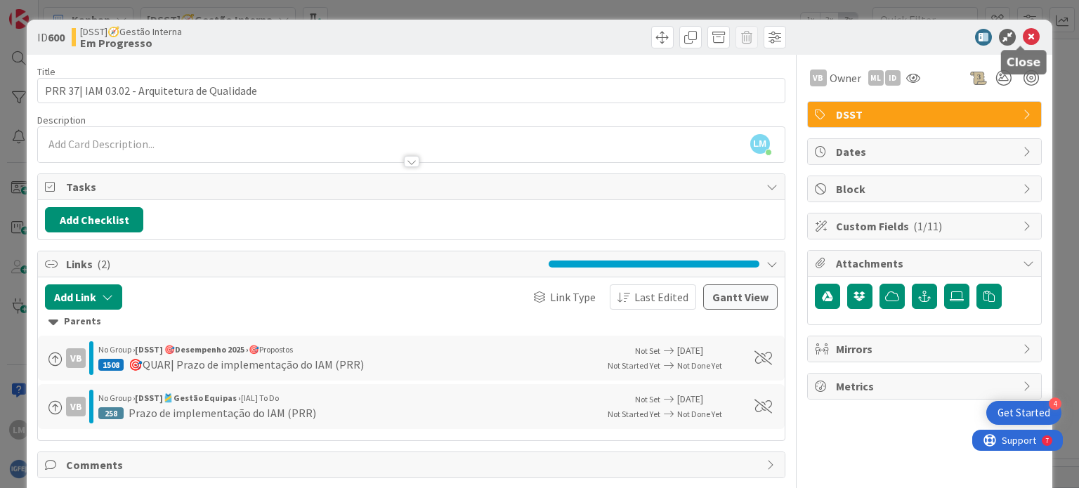
click at [1023, 33] on icon at bounding box center [1031, 37] width 17 height 17
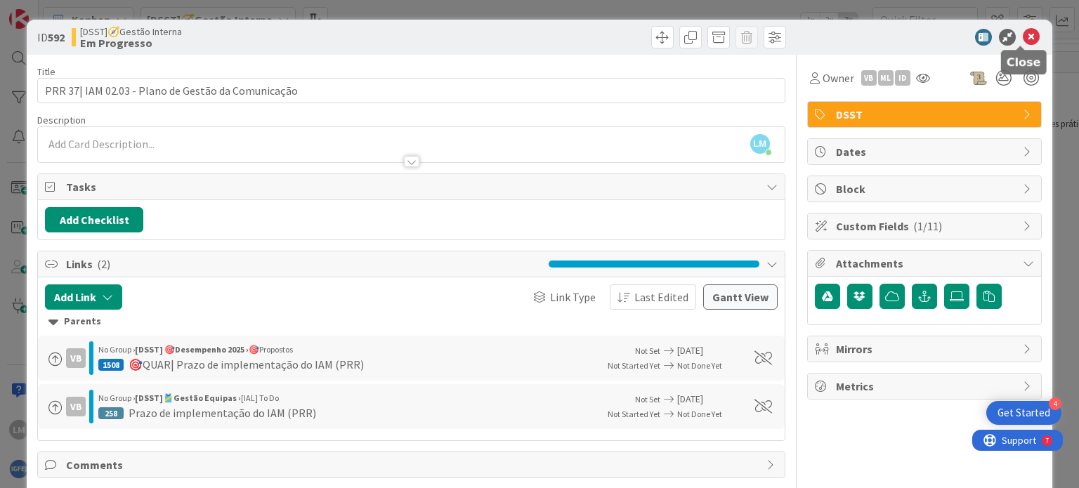
click at [1023, 33] on icon at bounding box center [1031, 37] width 17 height 17
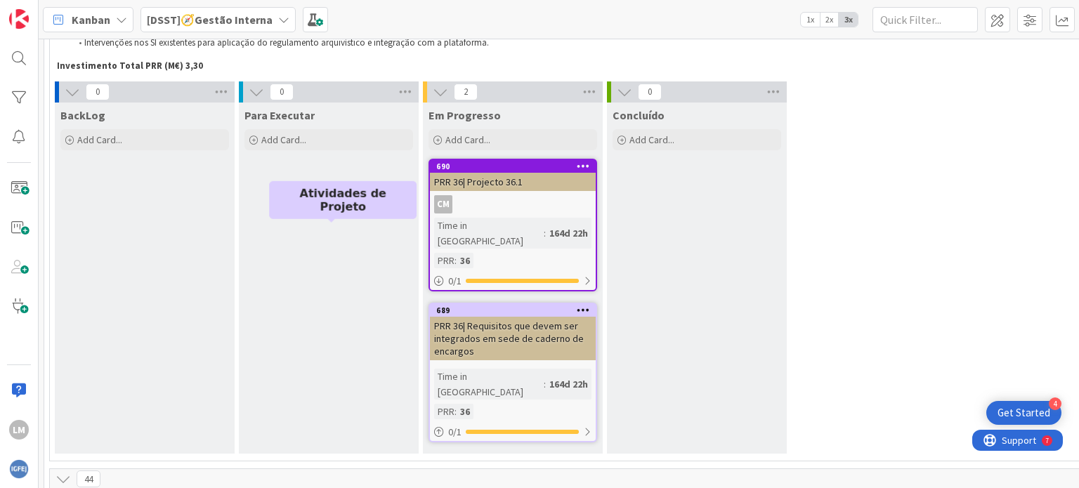
scroll to position [8130, 0]
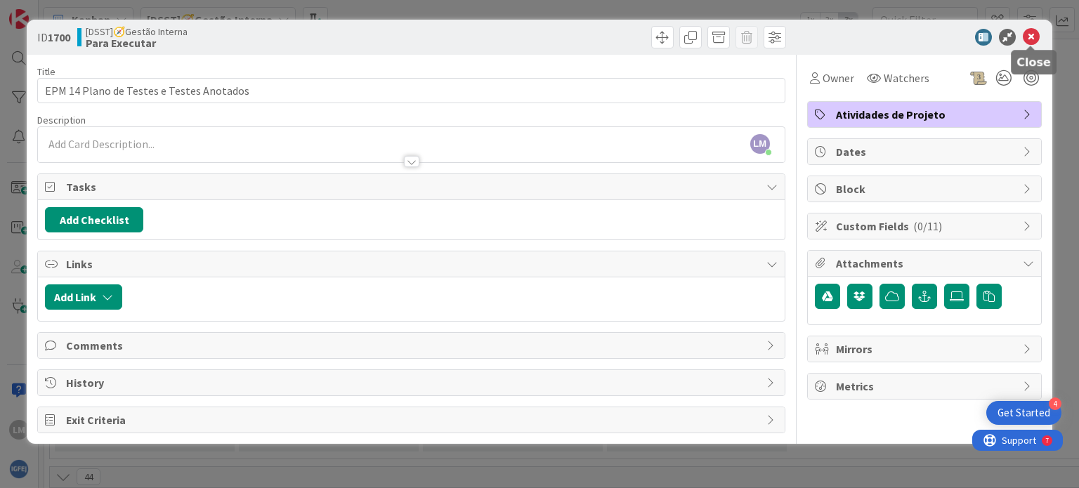
click at [1033, 37] on icon at bounding box center [1031, 37] width 17 height 17
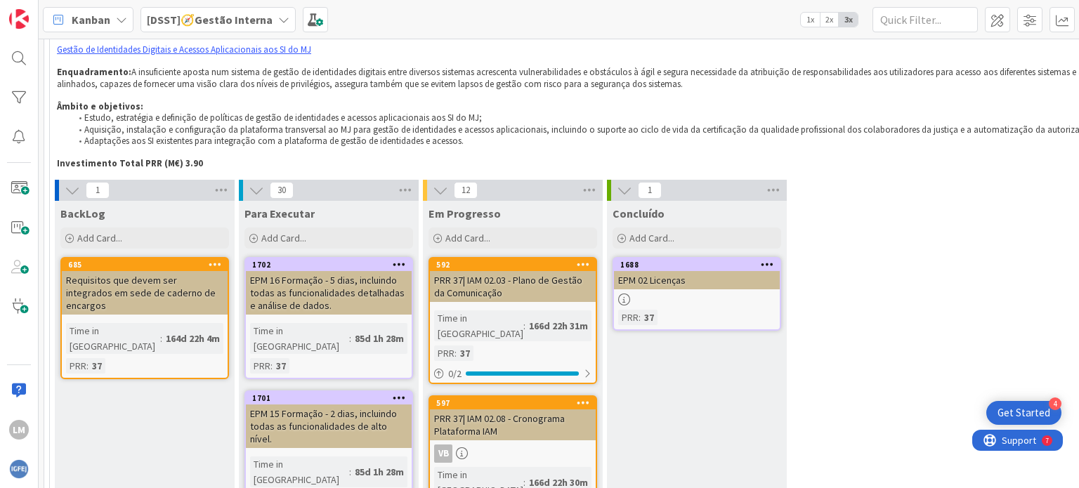
scroll to position [8621, 0]
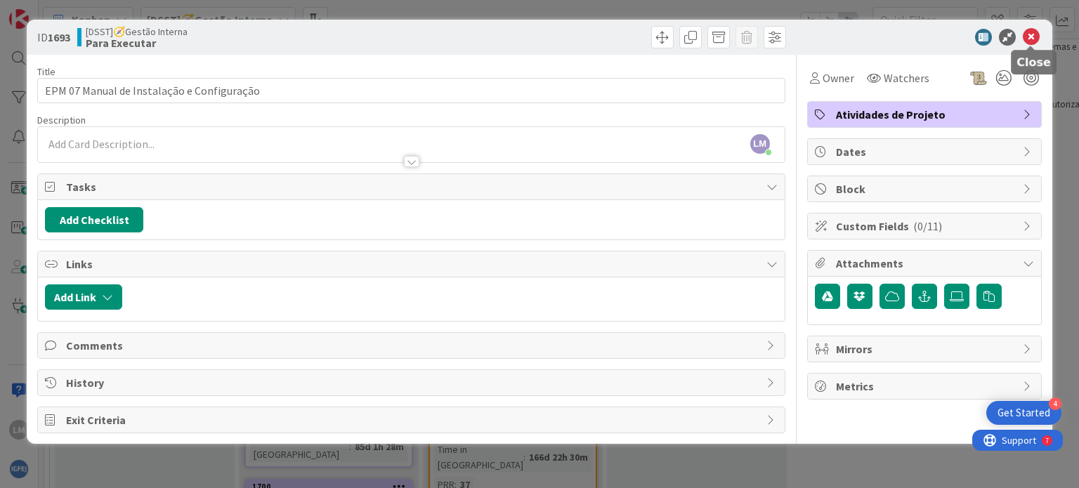
click at [1028, 33] on icon at bounding box center [1031, 37] width 17 height 17
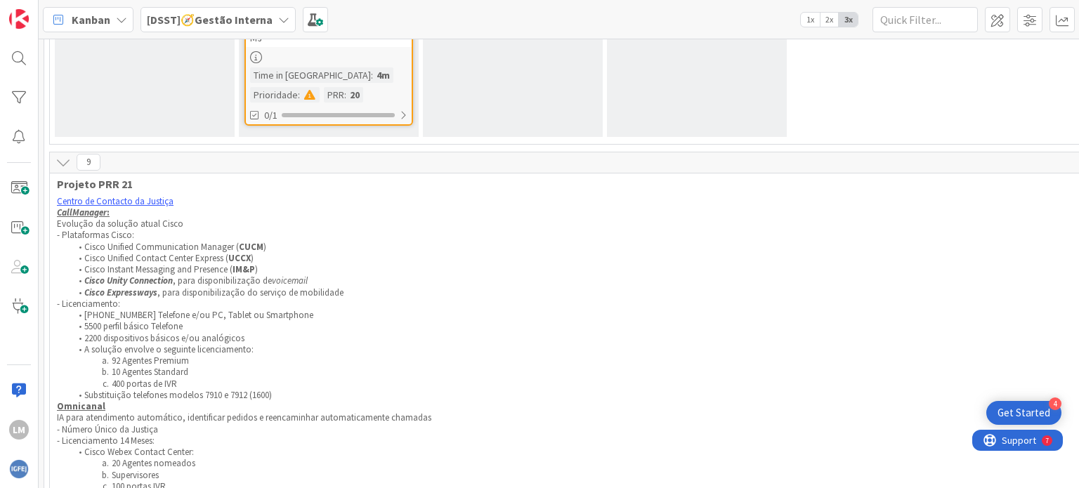
scroll to position [5250, 0]
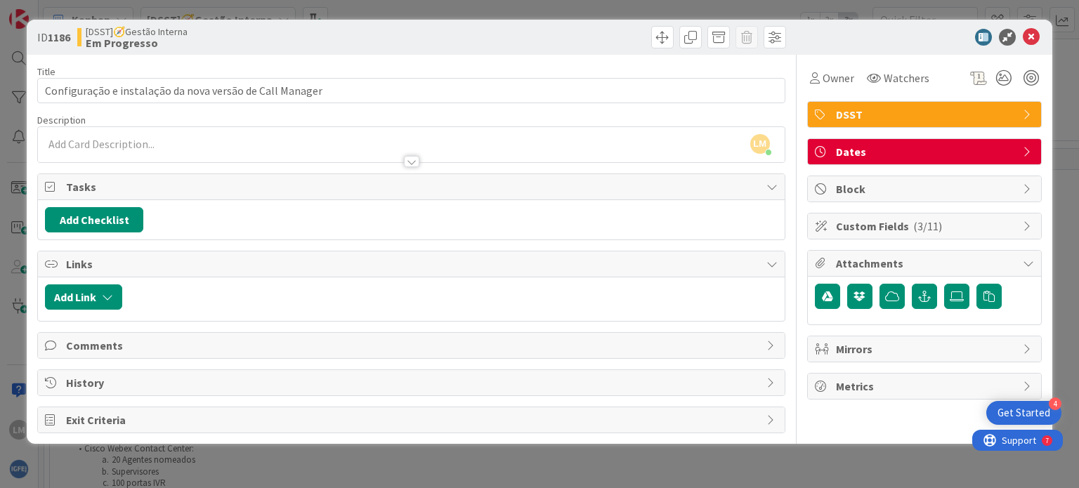
click at [1029, 153] on icon at bounding box center [1028, 151] width 11 height 11
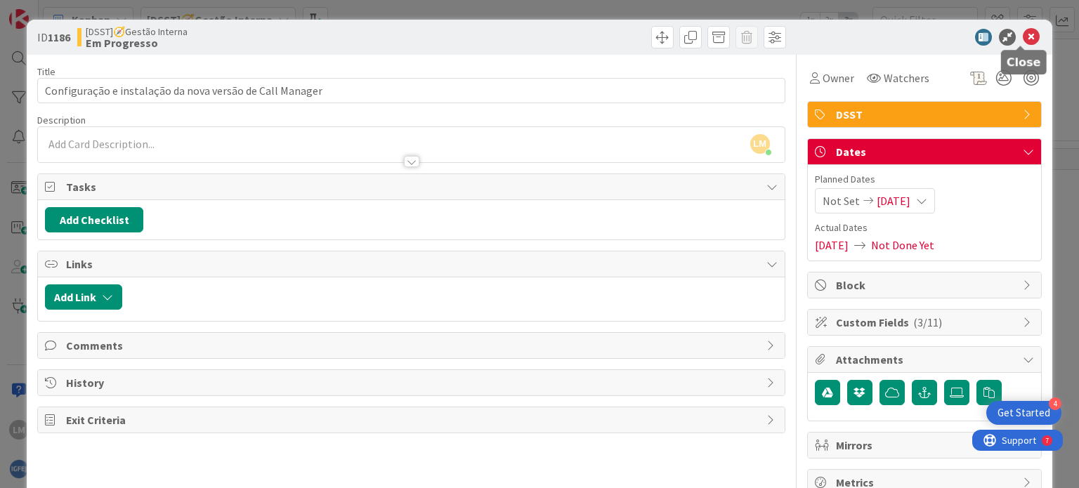
click at [1023, 33] on icon at bounding box center [1031, 37] width 17 height 17
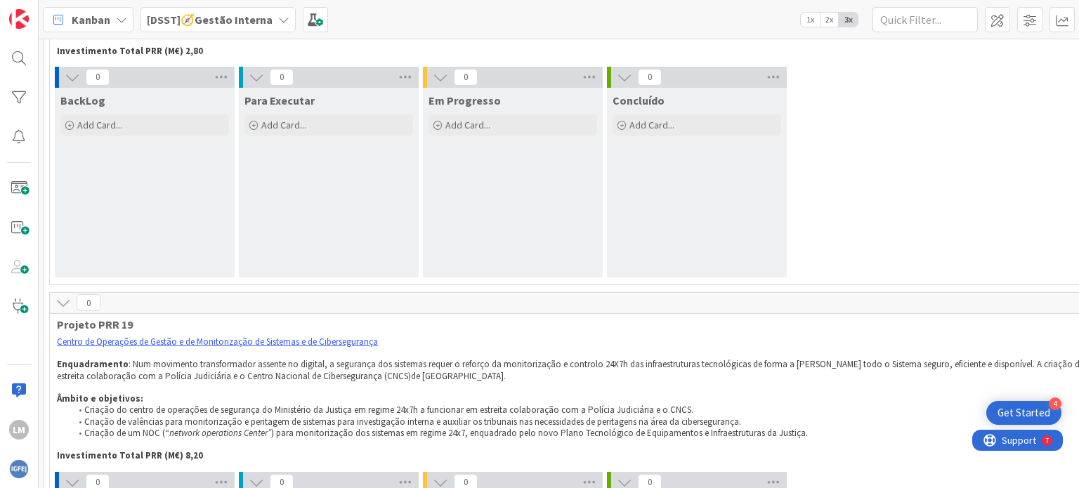
scroll to position [4267, 0]
